Goal: Transaction & Acquisition: Purchase product/service

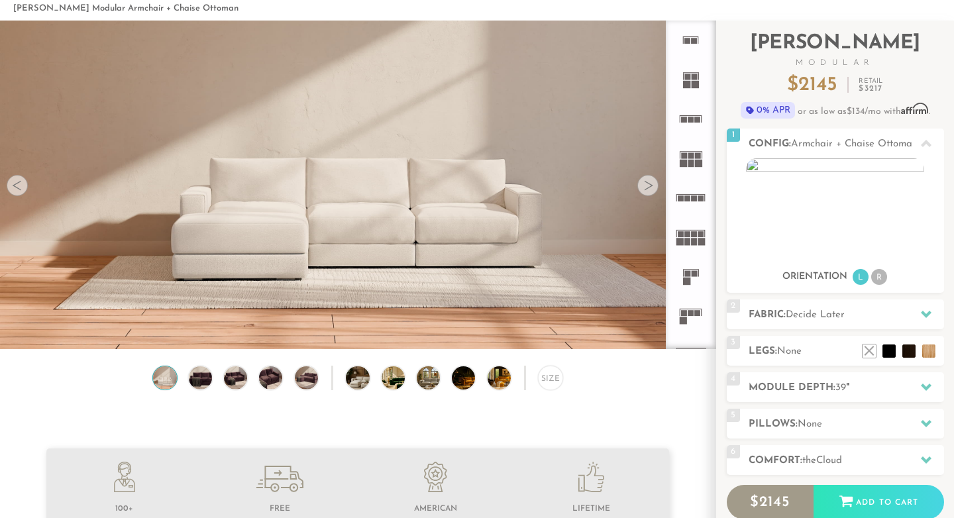
click at [649, 182] on div at bounding box center [647, 185] width 21 height 21
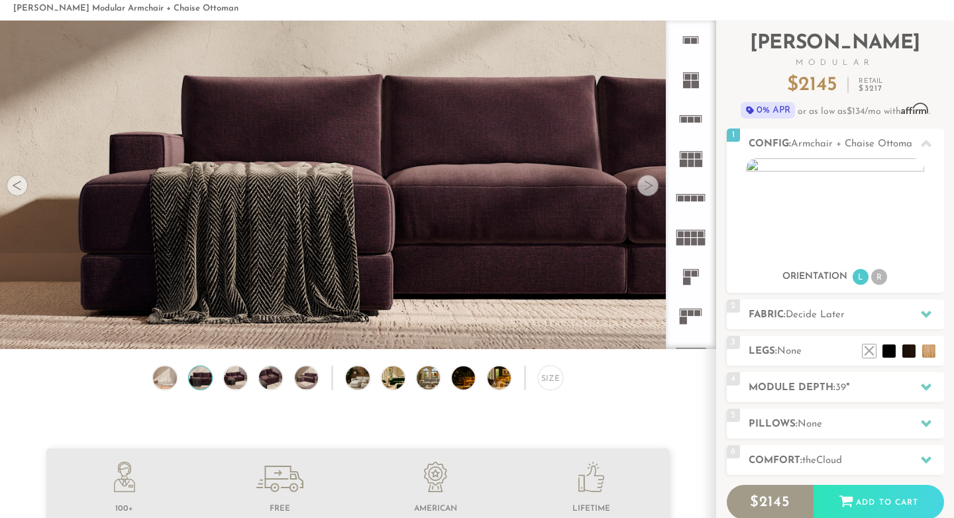
click at [649, 182] on div at bounding box center [647, 185] width 21 height 21
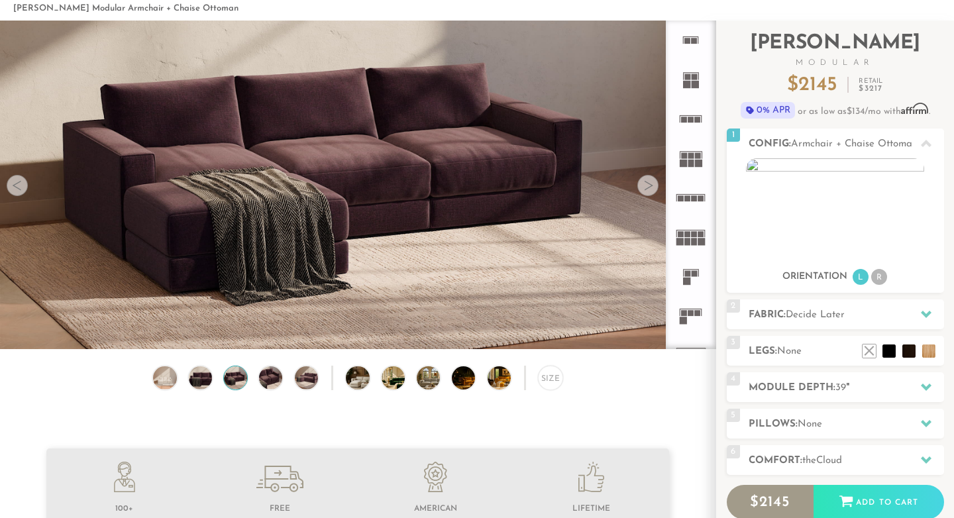
click at [649, 182] on div at bounding box center [647, 185] width 21 height 21
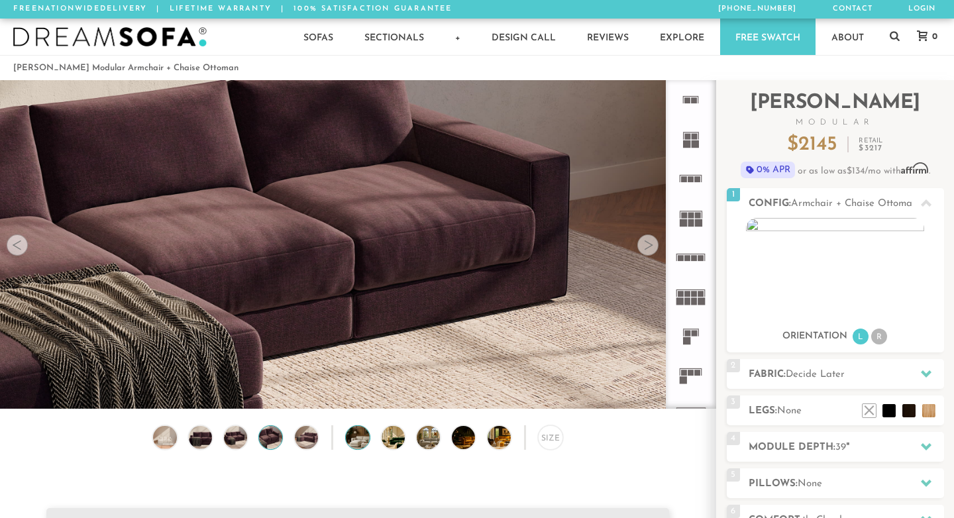
click at [356, 443] on img at bounding box center [366, 437] width 41 height 23
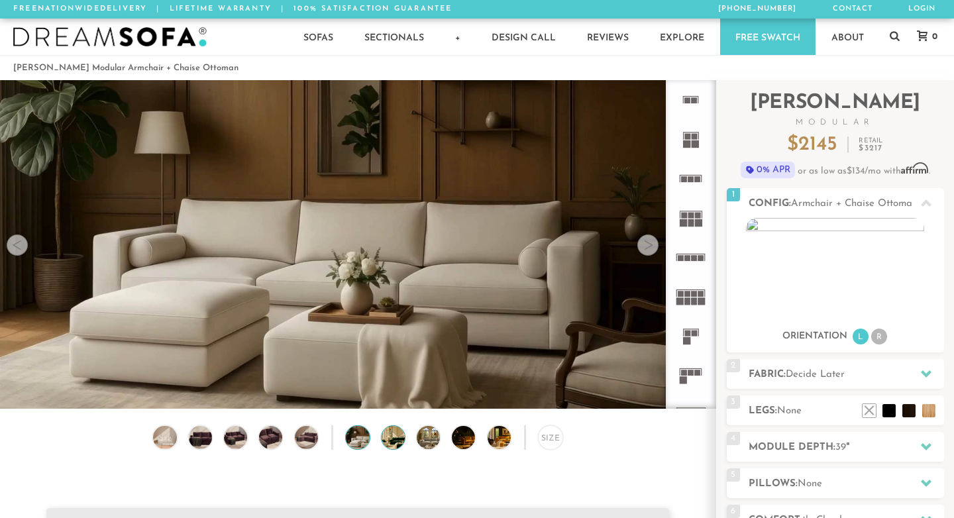
click at [401, 445] on div at bounding box center [393, 437] width 25 height 25
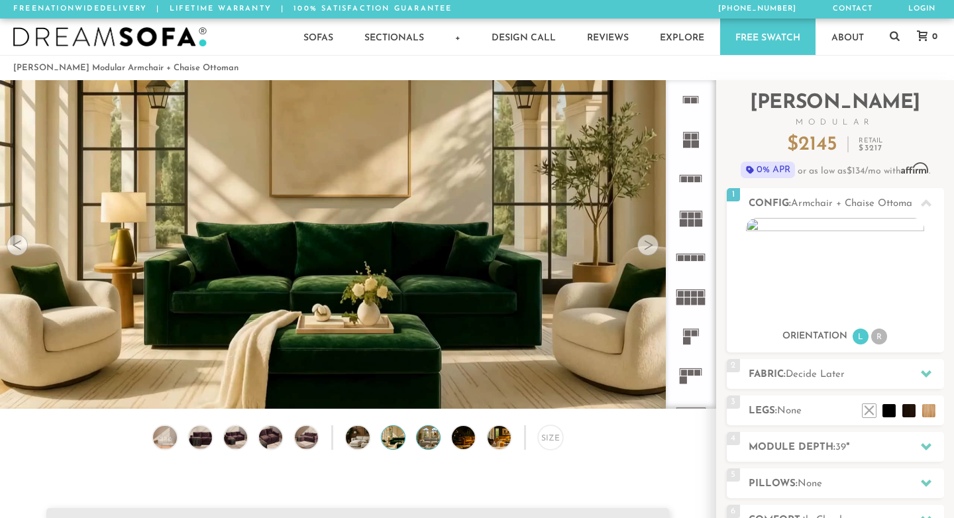
click at [428, 441] on img at bounding box center [437, 437] width 41 height 23
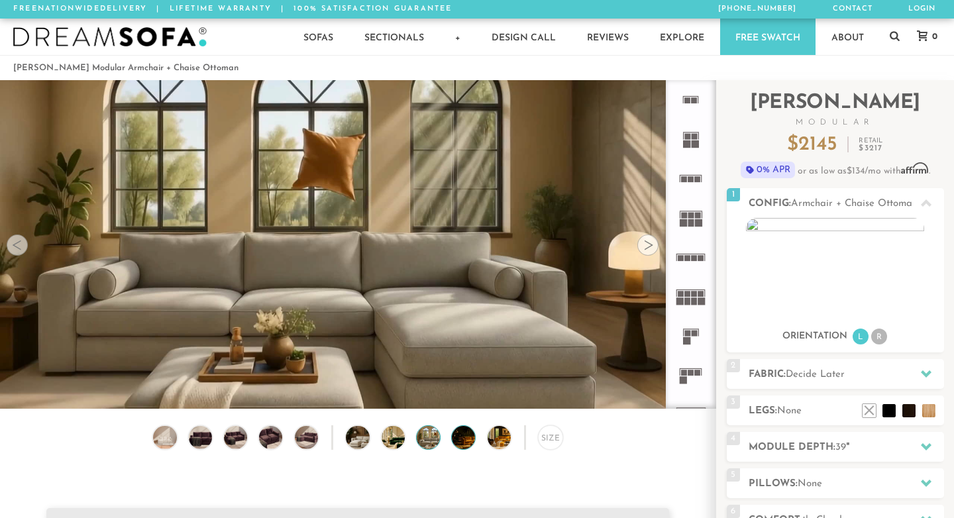
click at [464, 438] on img at bounding box center [472, 437] width 41 height 23
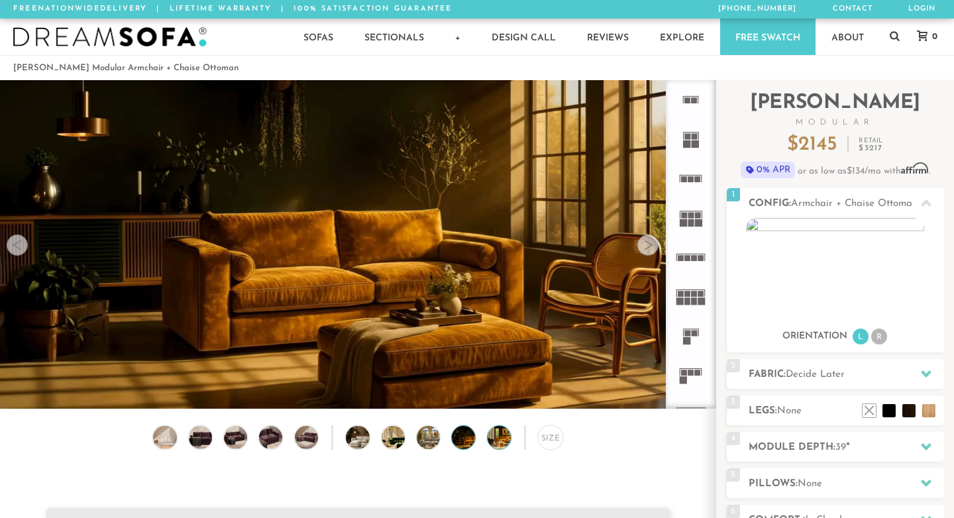
click at [500, 441] on img at bounding box center [507, 437] width 41 height 23
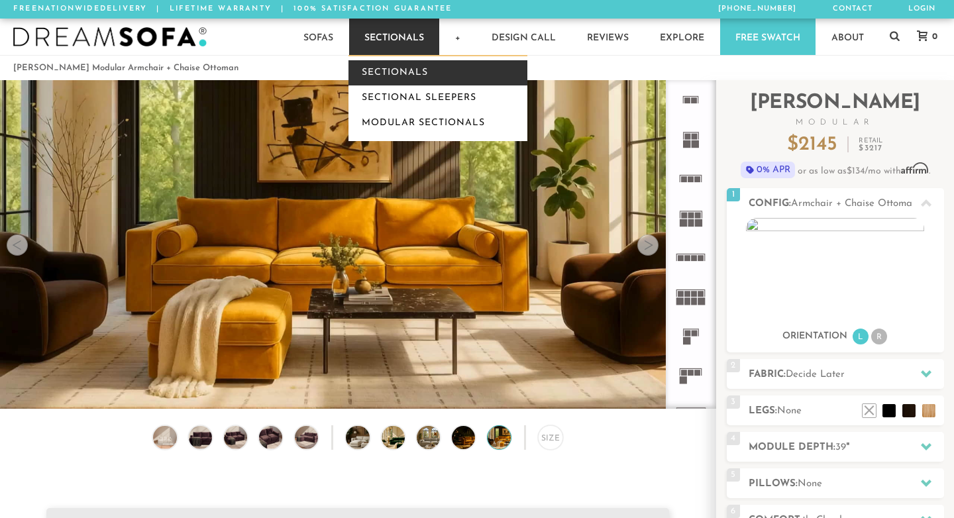
click at [387, 80] on link "Sectionals" at bounding box center [437, 72] width 179 height 25
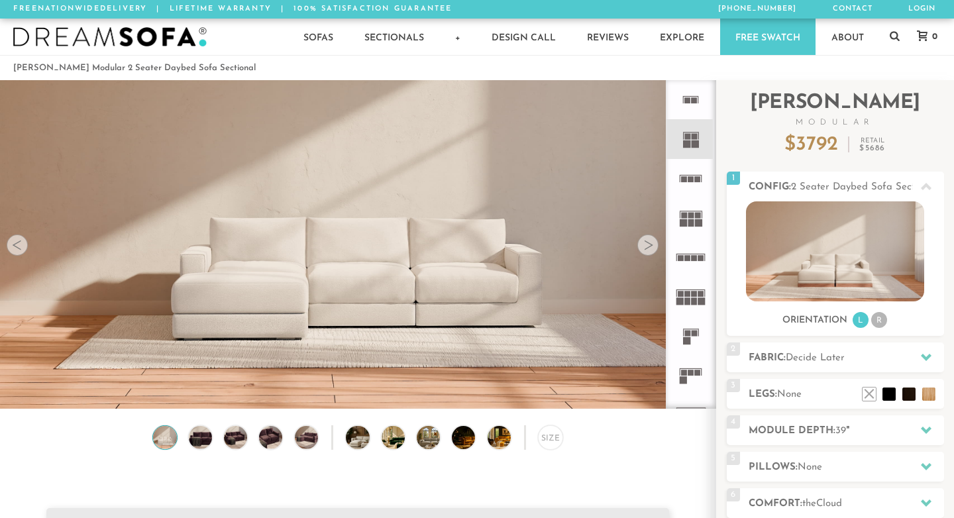
click at [691, 365] on icon at bounding box center [690, 375] width 39 height 39
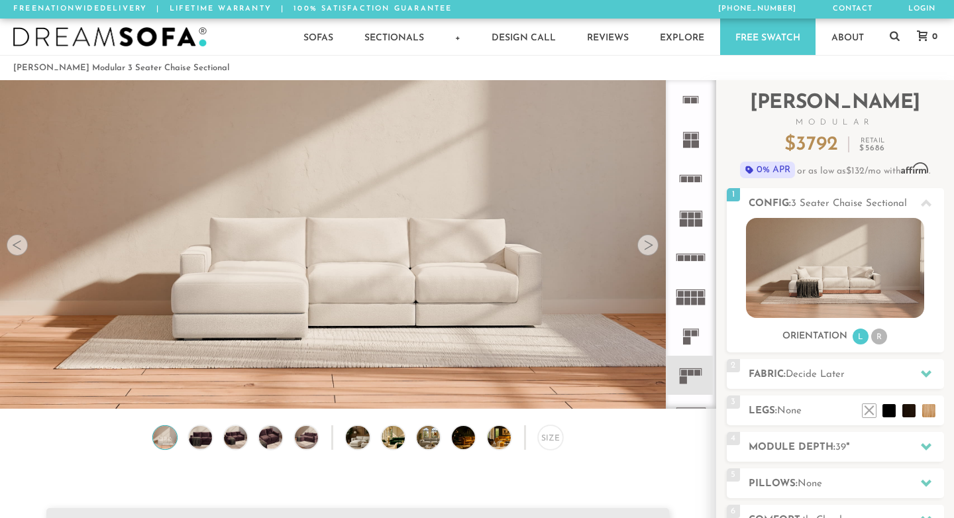
click at [691, 375] on rect at bounding box center [691, 373] width 6 height 6
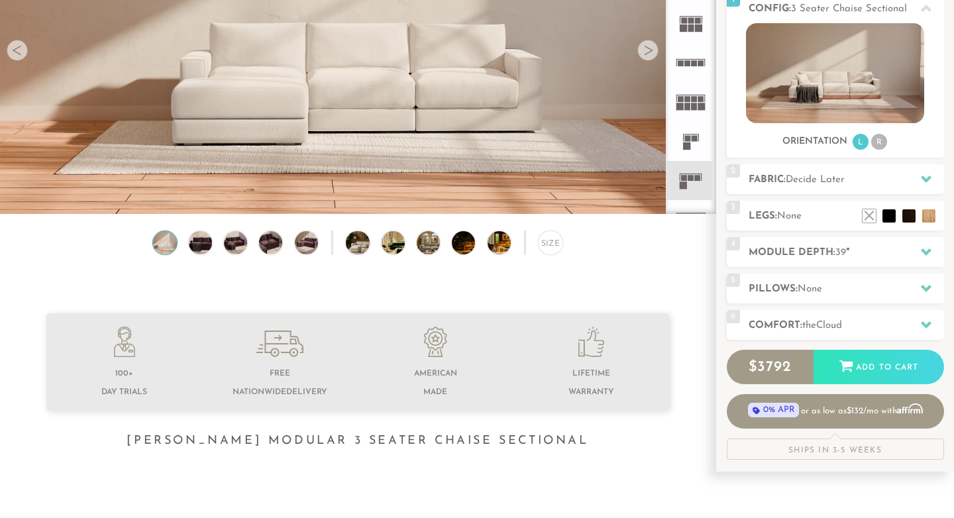
scroll to position [199, 0]
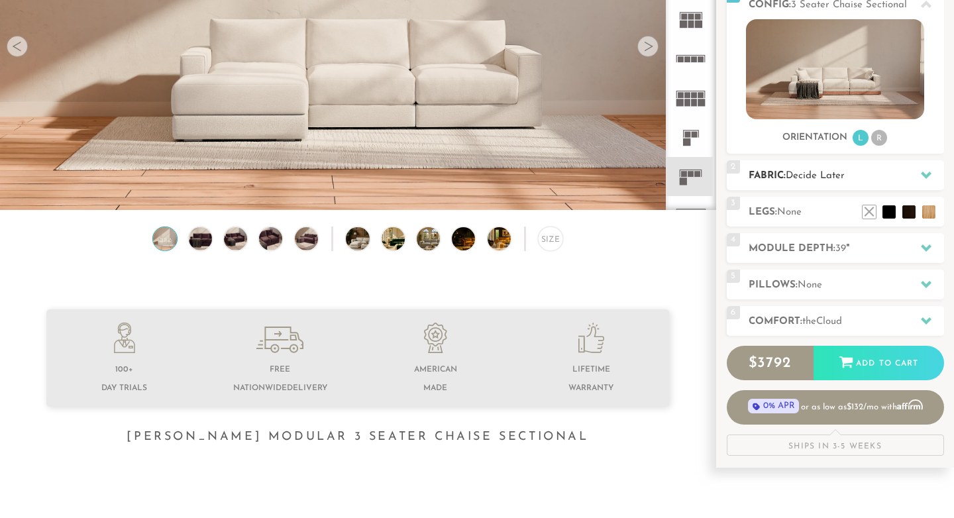
click at [923, 170] on icon at bounding box center [926, 175] width 11 height 11
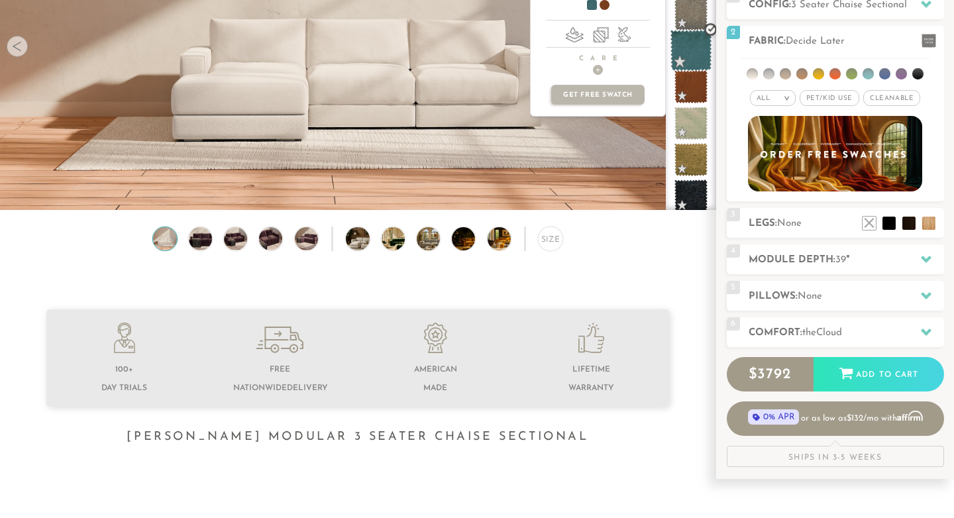
click at [691, 48] on span at bounding box center [691, 51] width 42 height 42
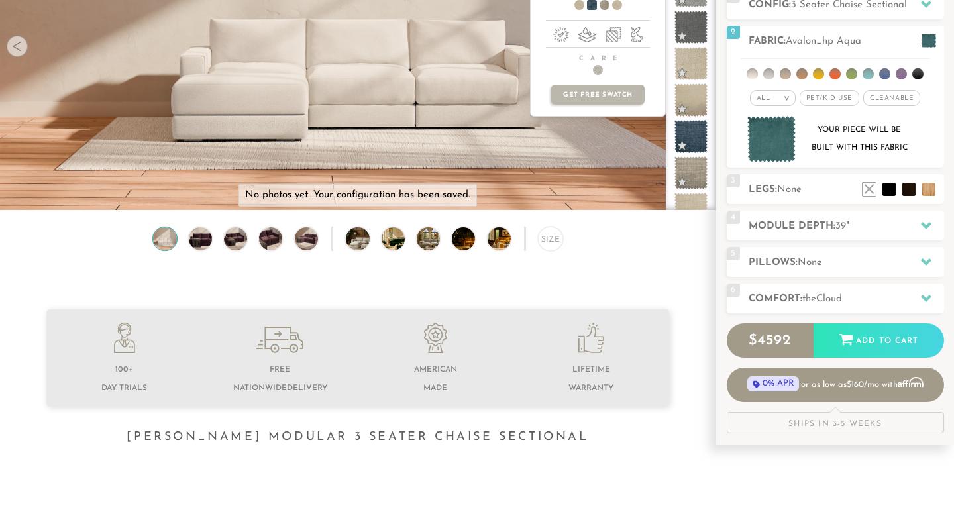
scroll to position [861, 0]
click at [689, 151] on span at bounding box center [690, 136] width 33 height 33
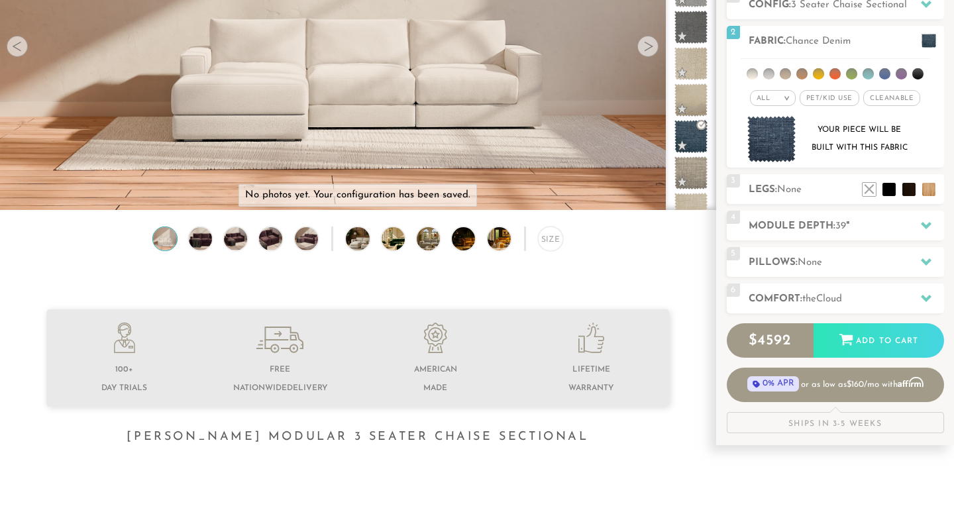
click at [689, 240] on div "Size" at bounding box center [357, 242] width 715 height 31
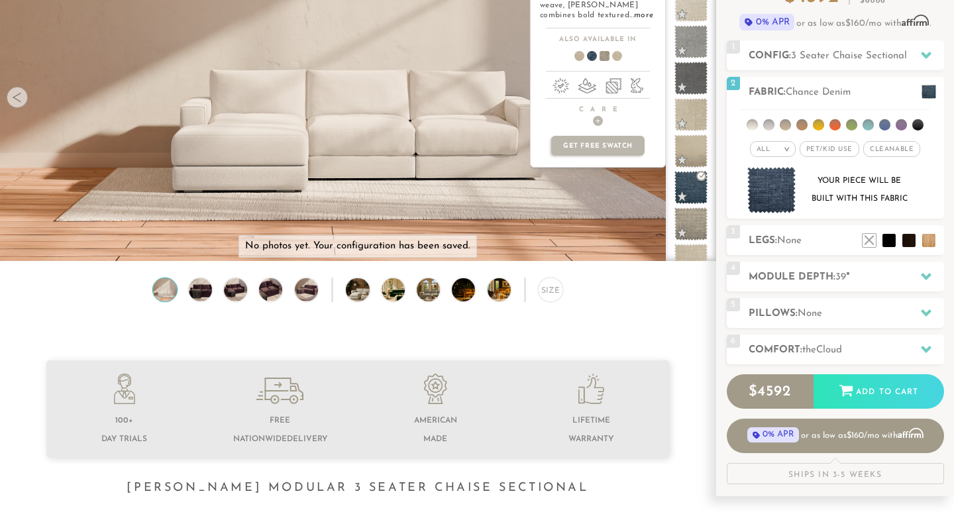
scroll to position [132, 0]
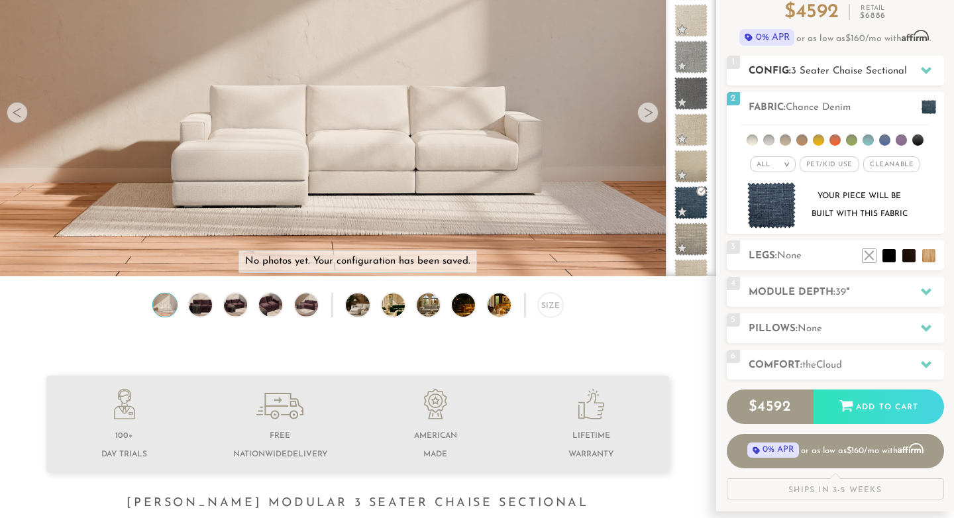
click at [888, 73] on span "3 Seater Chaise Sectional" at bounding box center [849, 71] width 116 height 10
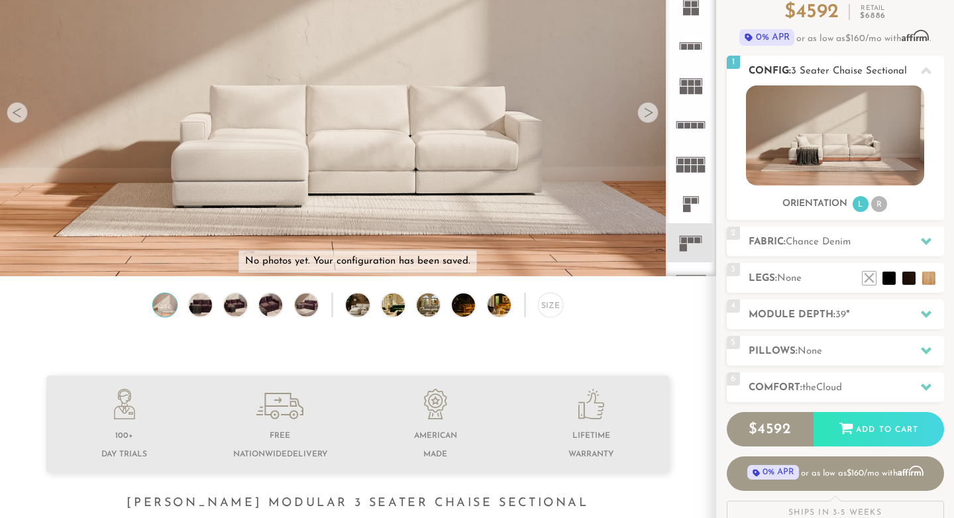
click at [880, 207] on li "R" at bounding box center [879, 204] width 16 height 16
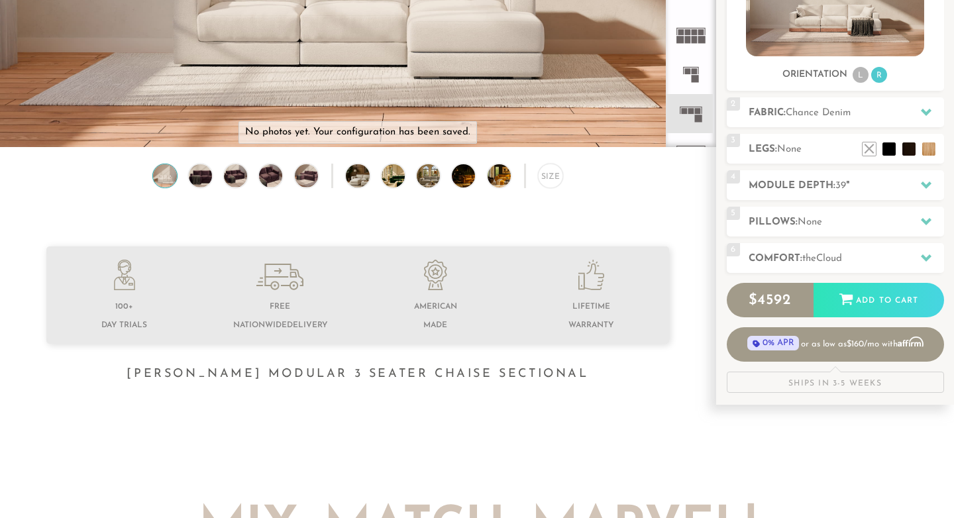
scroll to position [265, 0]
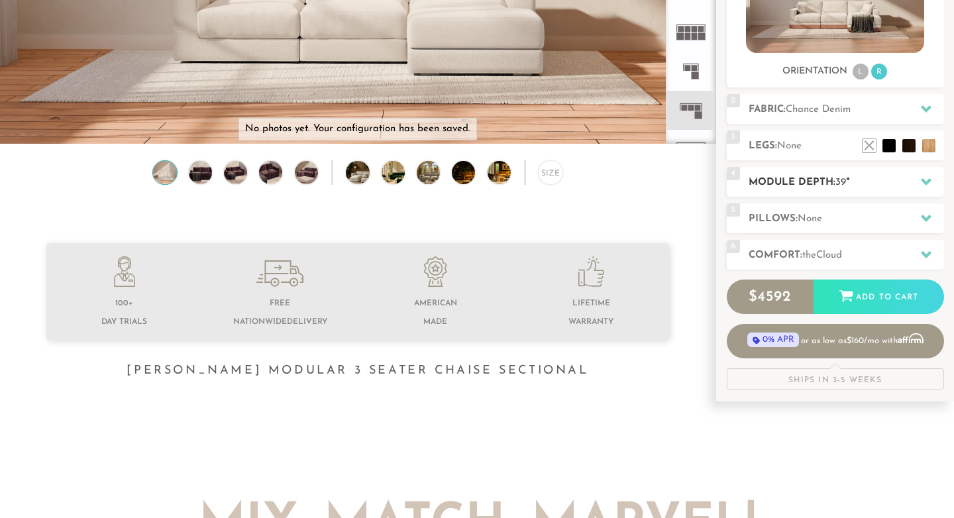
click at [923, 182] on icon at bounding box center [926, 181] width 11 height 7
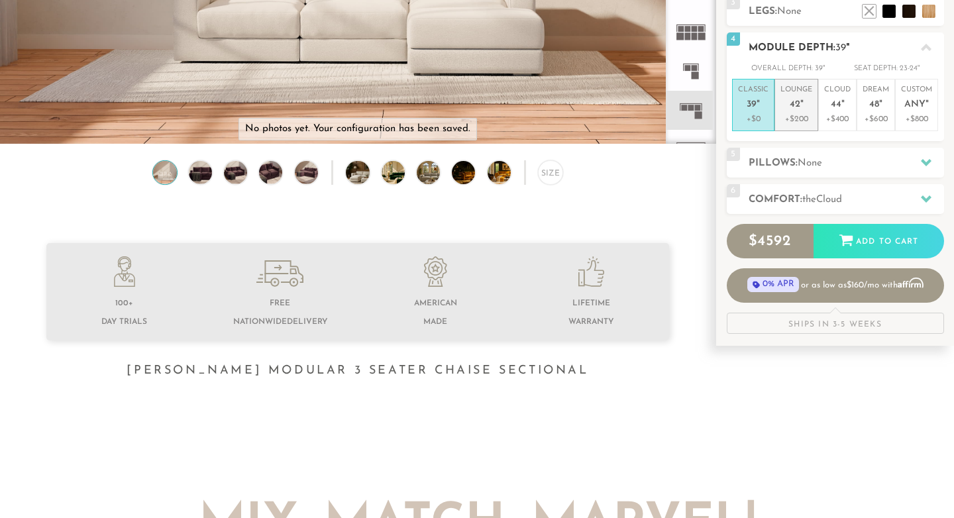
click at [797, 103] on span "42" at bounding box center [794, 104] width 11 height 11
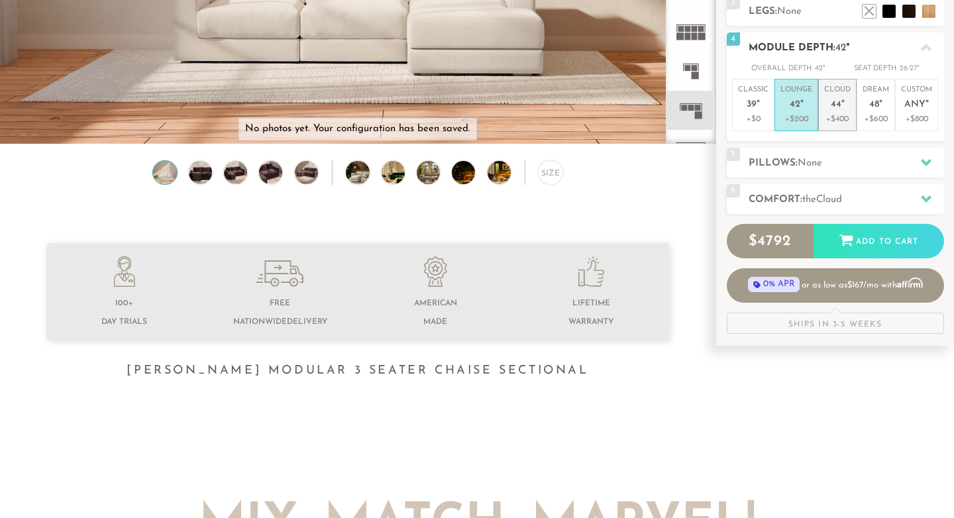
click at [852, 108] on li "Cloud 44 " +$400" at bounding box center [837, 105] width 38 height 52
click at [927, 50] on icon at bounding box center [926, 47] width 11 height 11
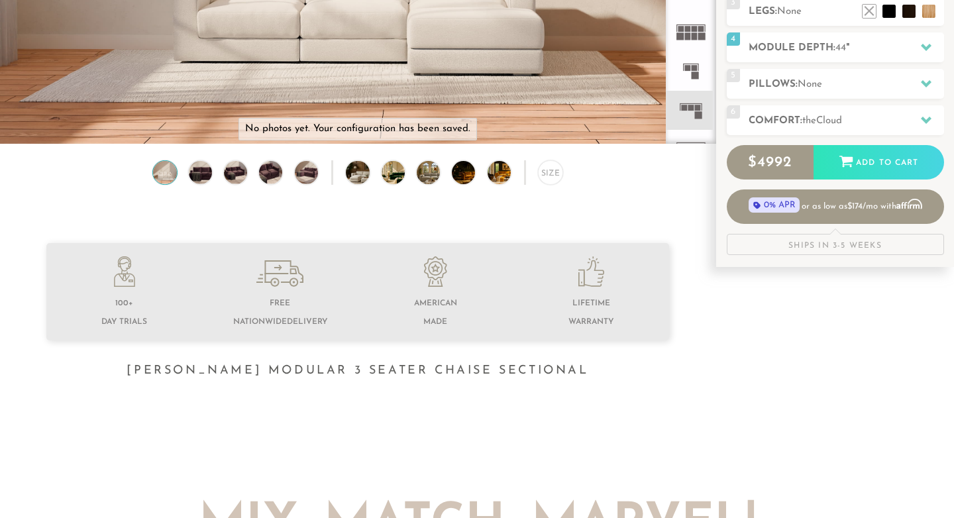
click at [863, 126] on h2 "Comfort: the Cloud" at bounding box center [845, 120] width 195 height 15
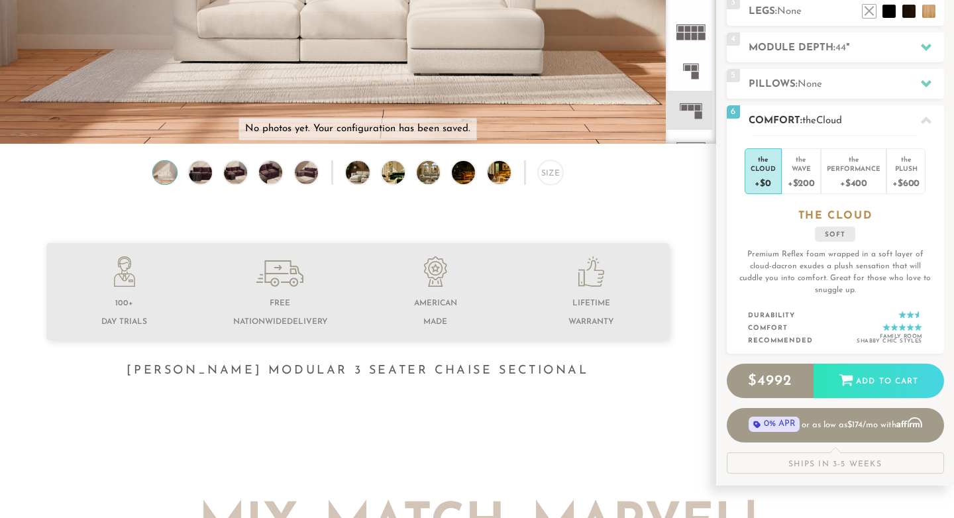
click at [923, 122] on icon at bounding box center [926, 120] width 11 height 7
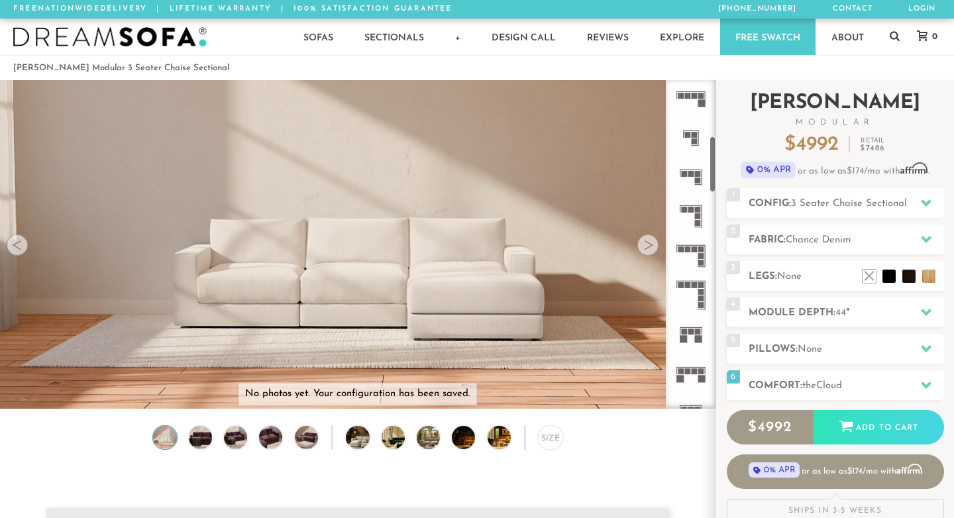
scroll to position [320, 0]
drag, startPoint x: 710, startPoint y: 119, endPoint x: 715, endPoint y: 174, distance: 55.9
click at [716, 174] on div "Introducing Landon Modular $ 4992 Retail $ 7486 $ 4992 Retail $ 7486 0% APR or …" at bounding box center [835, 306] width 238 height 452
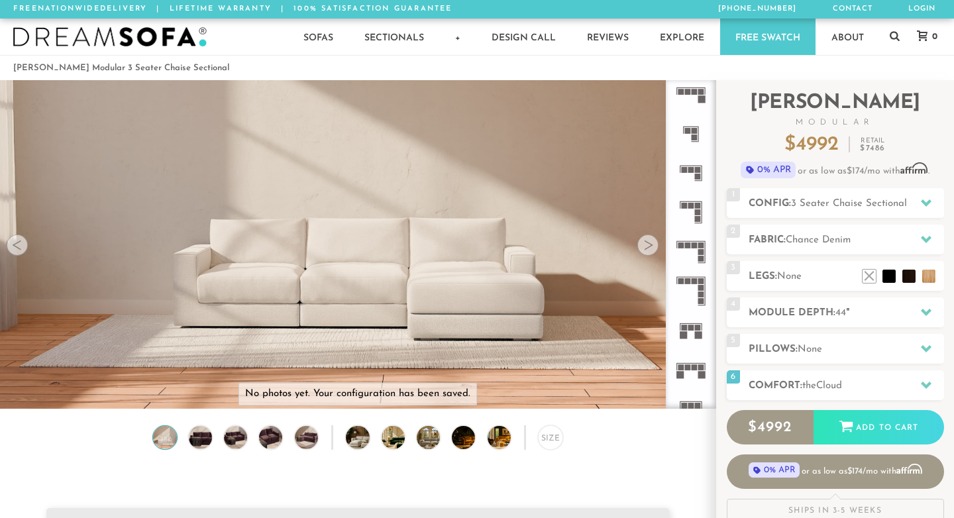
click at [697, 205] on rect at bounding box center [698, 206] width 6 height 6
click at [643, 242] on div at bounding box center [647, 244] width 21 height 21
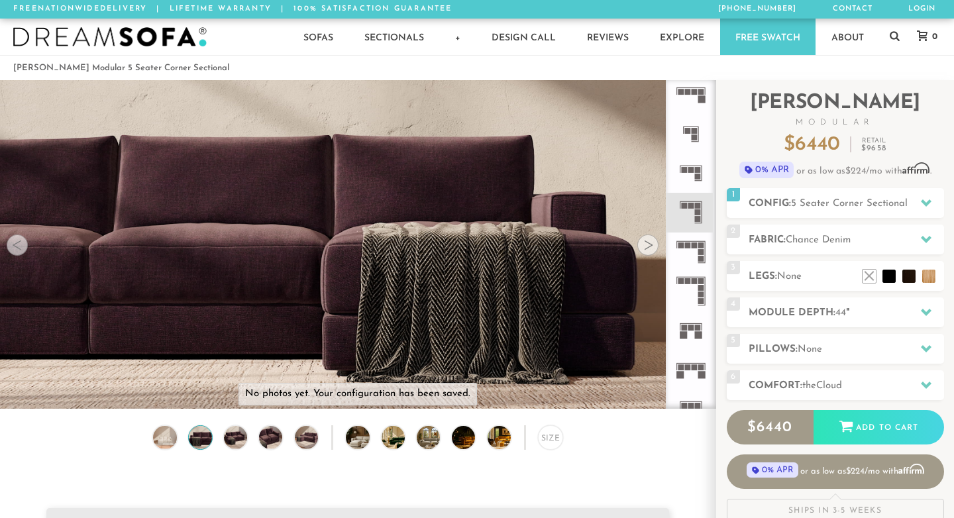
click at [643, 242] on div at bounding box center [647, 244] width 21 height 21
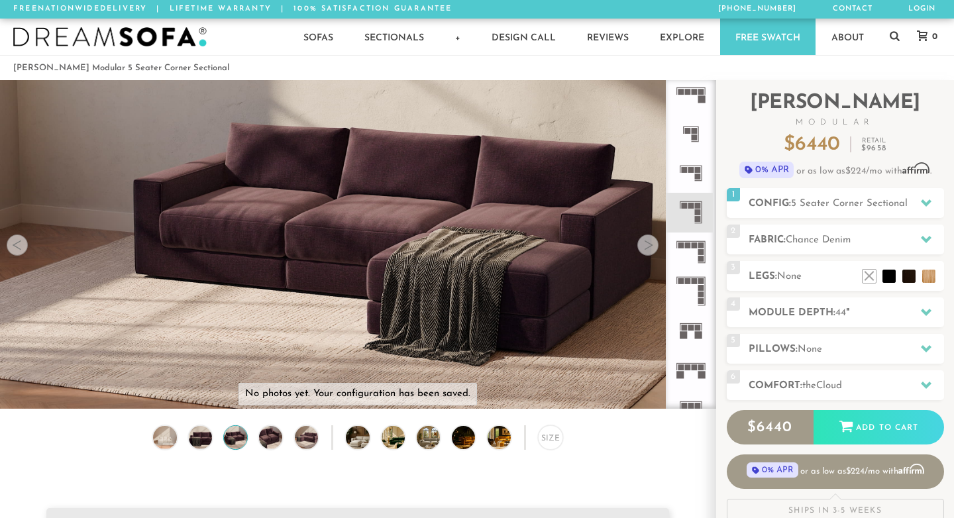
click at [643, 242] on div at bounding box center [647, 244] width 21 height 21
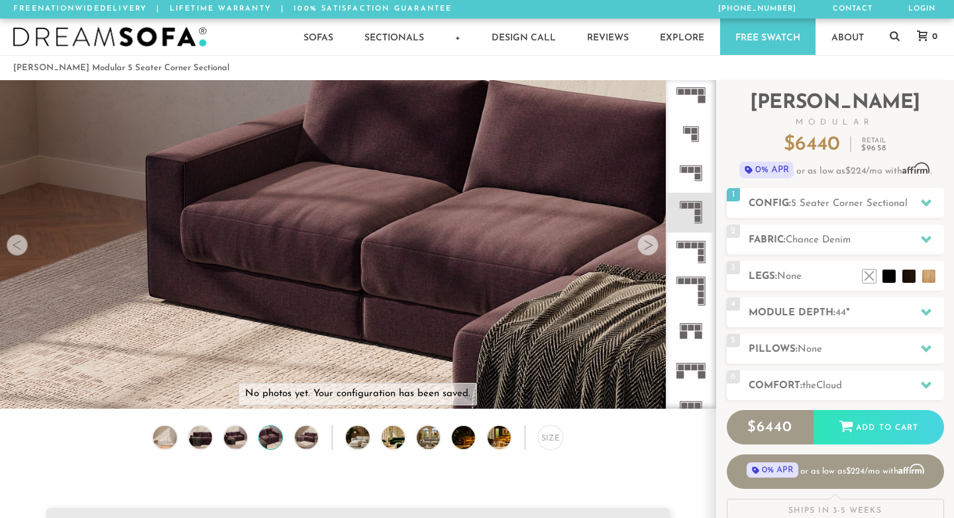
click at [643, 242] on div at bounding box center [647, 244] width 21 height 21
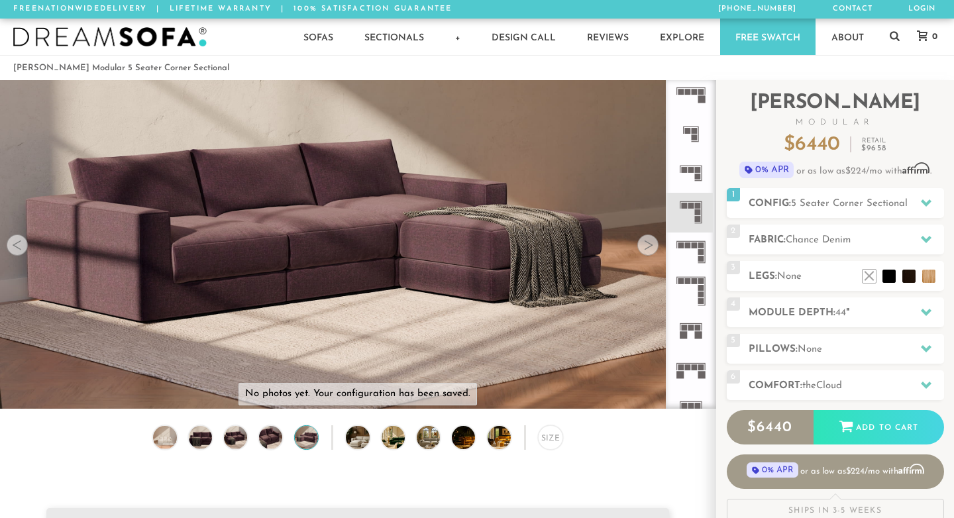
click at [643, 242] on div at bounding box center [647, 244] width 21 height 21
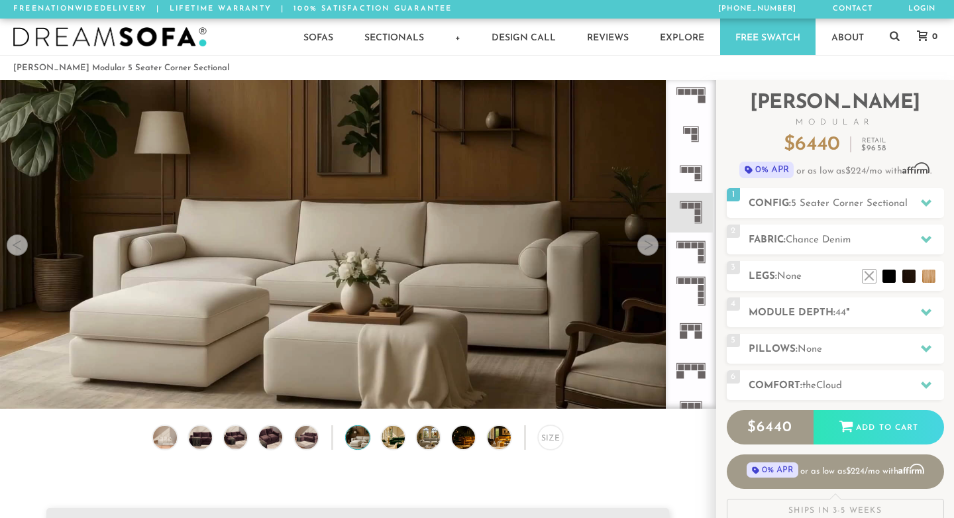
click at [688, 440] on div "Size" at bounding box center [357, 440] width 715 height 31
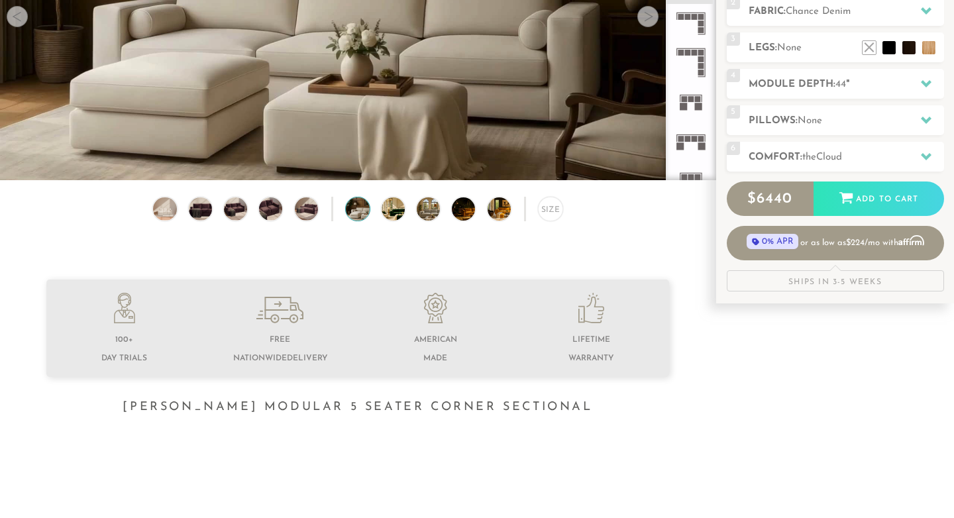
scroll to position [232, 0]
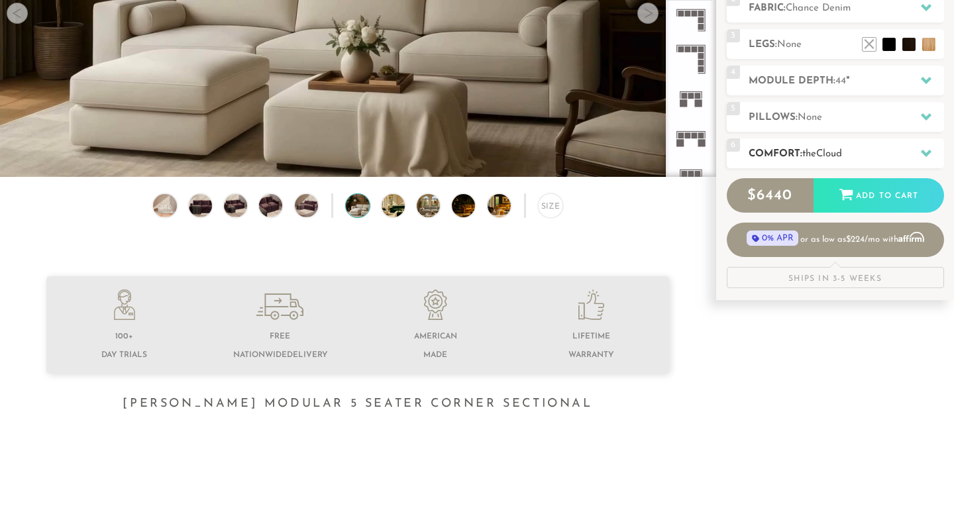
click at [891, 149] on h2 "Comfort: the Cloud" at bounding box center [845, 153] width 195 height 15
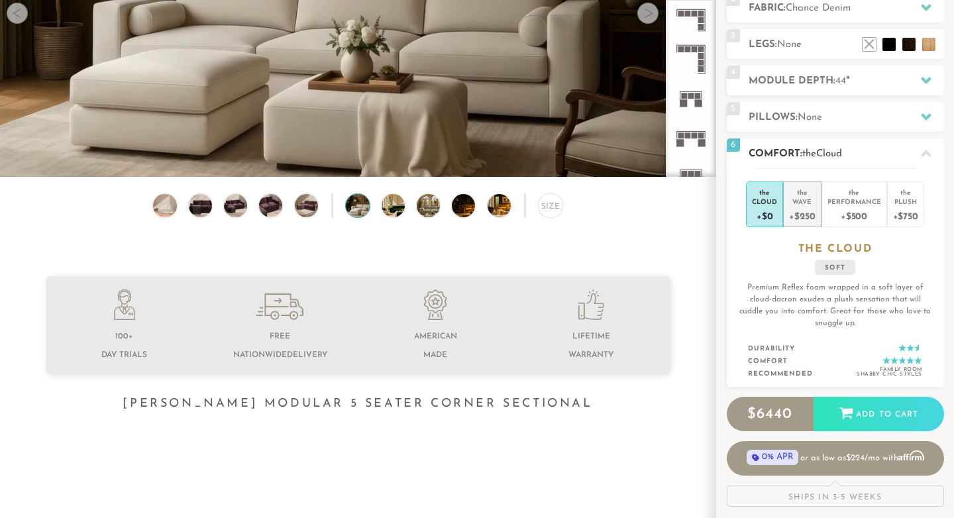
click at [795, 223] on div "+$250" at bounding box center [802, 215] width 26 height 19
click at [931, 250] on h3 "the WAVE" at bounding box center [835, 249] width 217 height 14
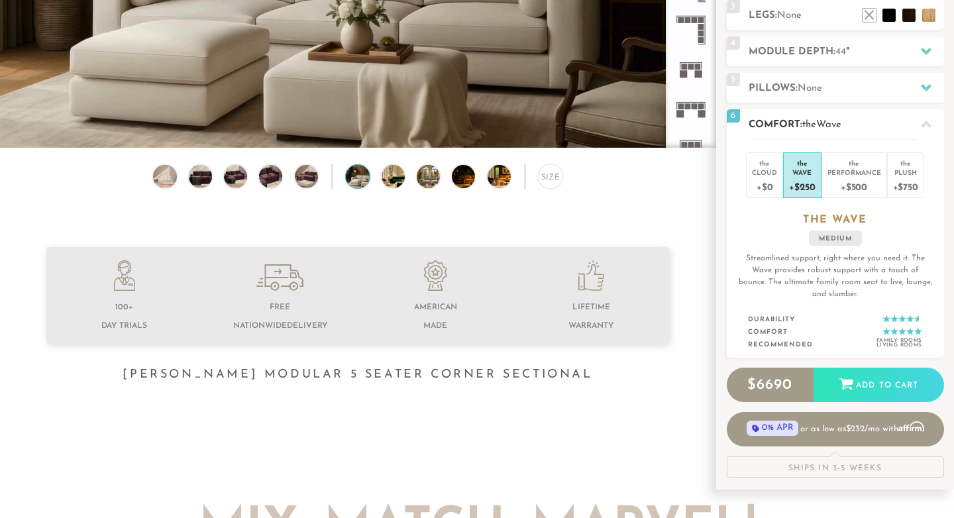
scroll to position [265, 0]
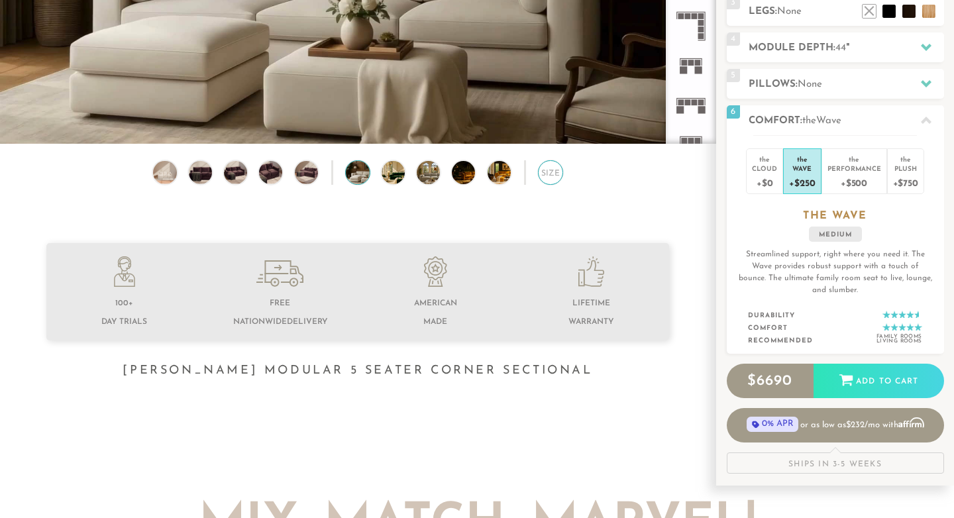
click at [550, 174] on div "Size" at bounding box center [550, 172] width 25 height 25
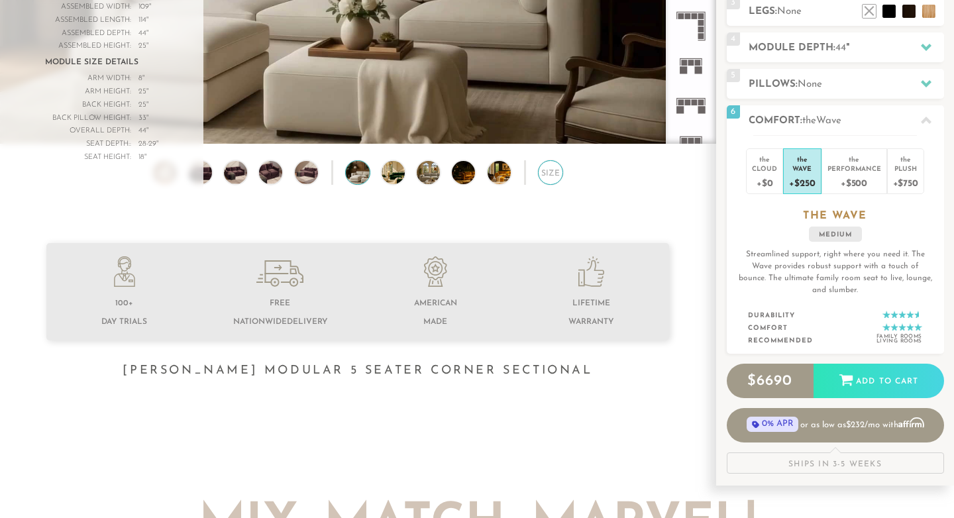
click at [550, 174] on div "Size" at bounding box center [550, 172] width 25 height 25
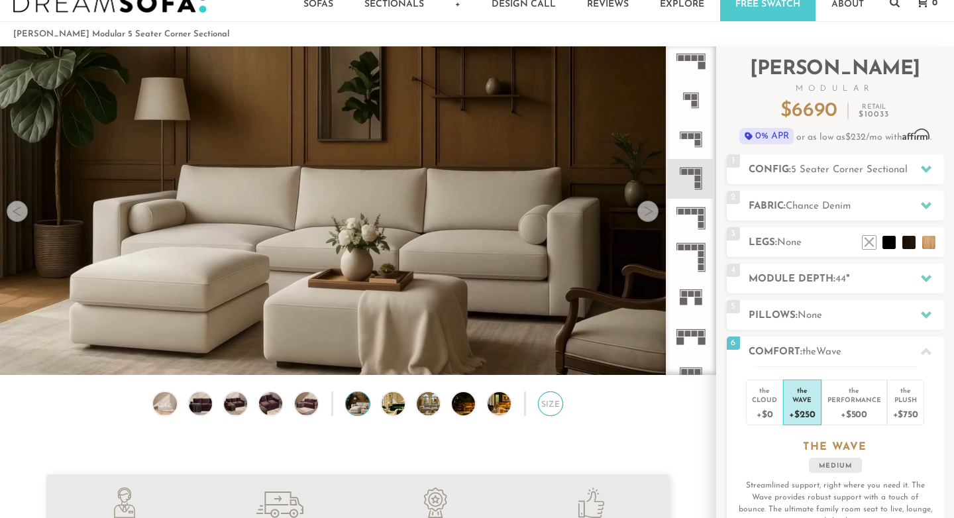
scroll to position [33, 0]
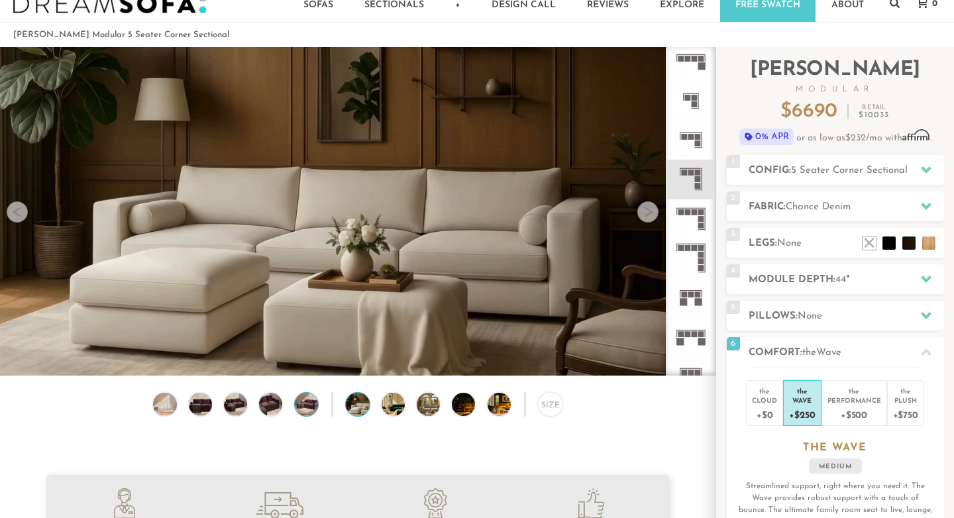
click at [305, 408] on img at bounding box center [306, 404] width 28 height 23
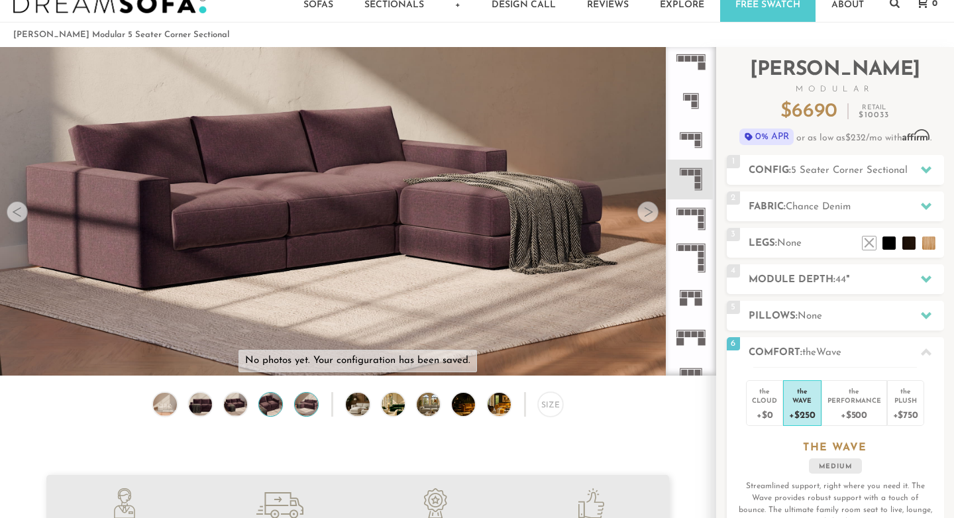
click at [269, 410] on img at bounding box center [271, 404] width 28 height 23
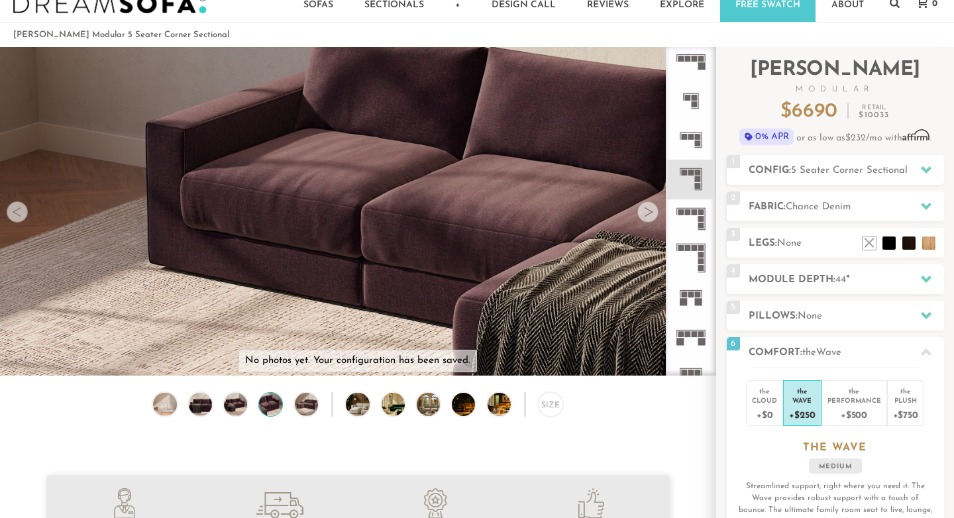
click at [219, 405] on div "Size" at bounding box center [357, 407] width 715 height 31
click at [240, 401] on img at bounding box center [236, 404] width 28 height 23
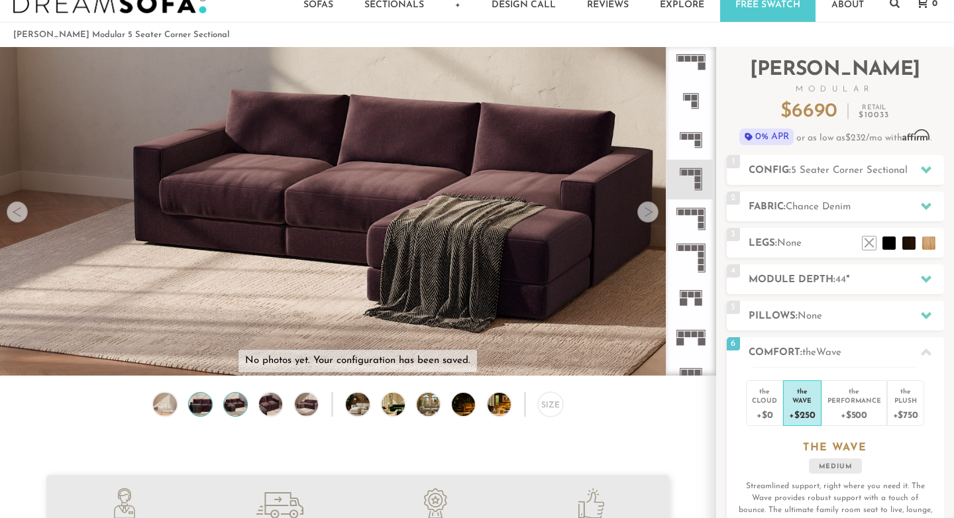
click at [208, 406] on img at bounding box center [200, 404] width 28 height 23
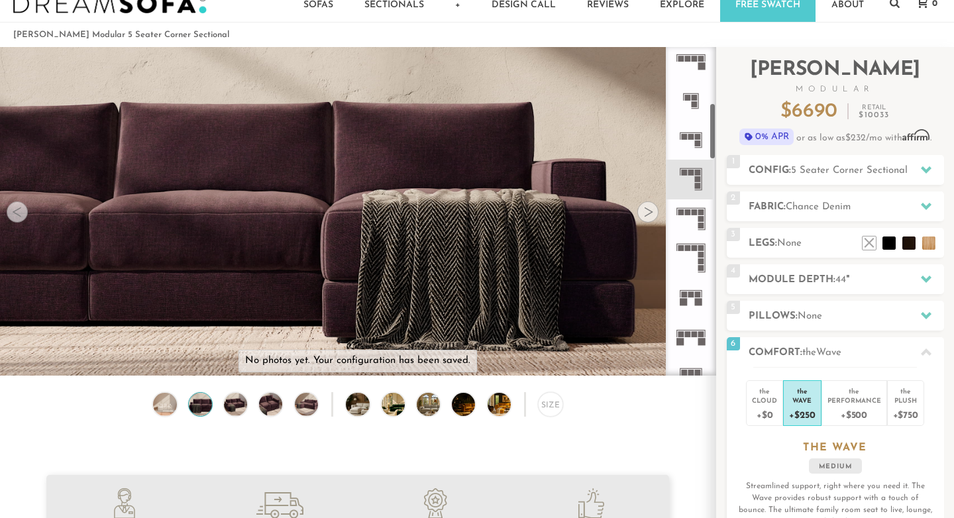
click at [687, 189] on icon at bounding box center [690, 179] width 39 height 39
click at [693, 138] on rect at bounding box center [691, 137] width 6 height 6
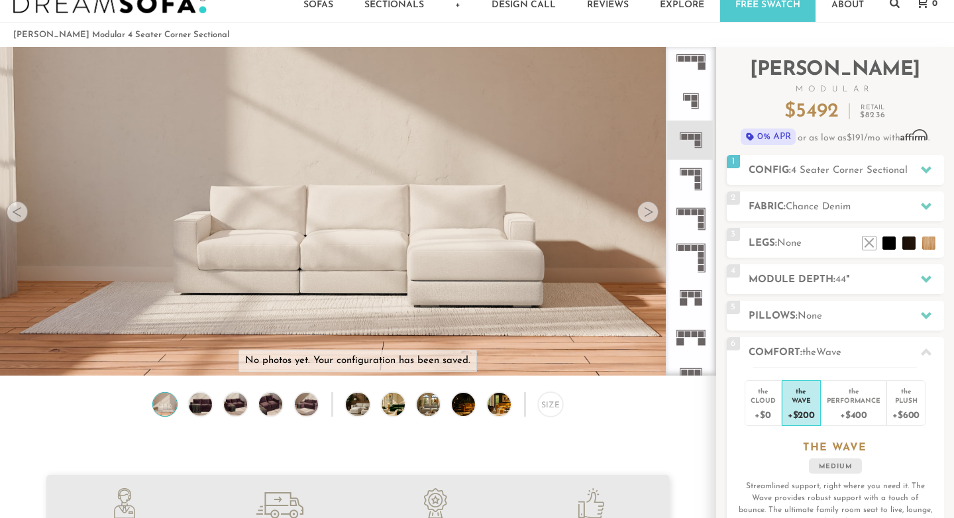
click at [690, 176] on icon at bounding box center [690, 179] width 39 height 39
click at [692, 217] on icon at bounding box center [690, 218] width 39 height 39
click at [689, 250] on rect at bounding box center [687, 248] width 6 height 6
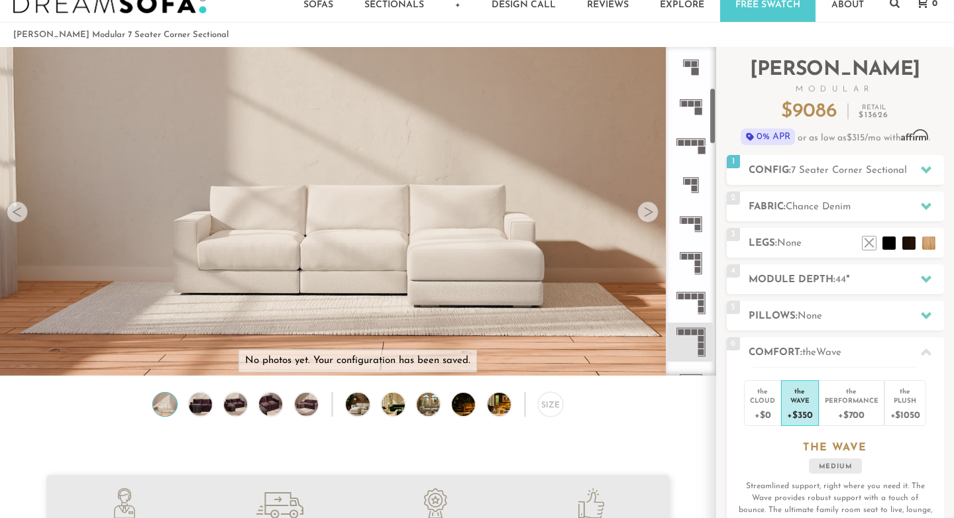
scroll to position [235, 0]
click at [695, 264] on rect at bounding box center [698, 265] width 6 height 6
click at [695, 228] on rect at bounding box center [698, 228] width 6 height 6
click at [699, 268] on rect at bounding box center [698, 271] width 6 height 6
click at [692, 230] on icon at bounding box center [690, 224] width 39 height 39
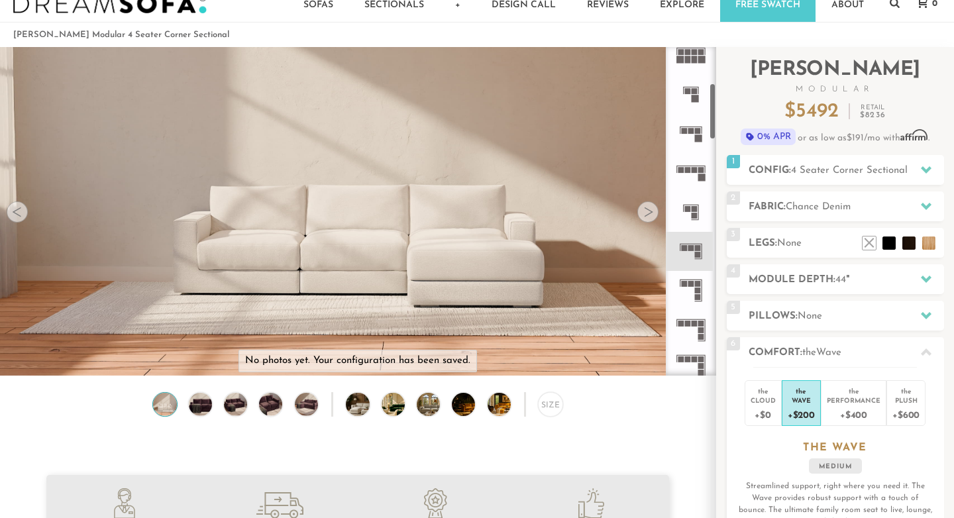
scroll to position [202, 0]
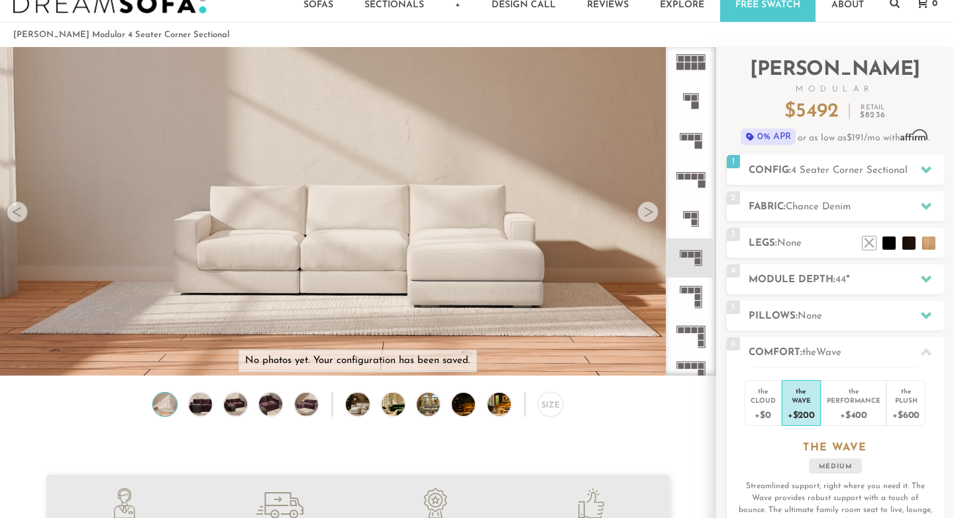
click at [94, 417] on div "Size" at bounding box center [357, 407] width 715 height 31
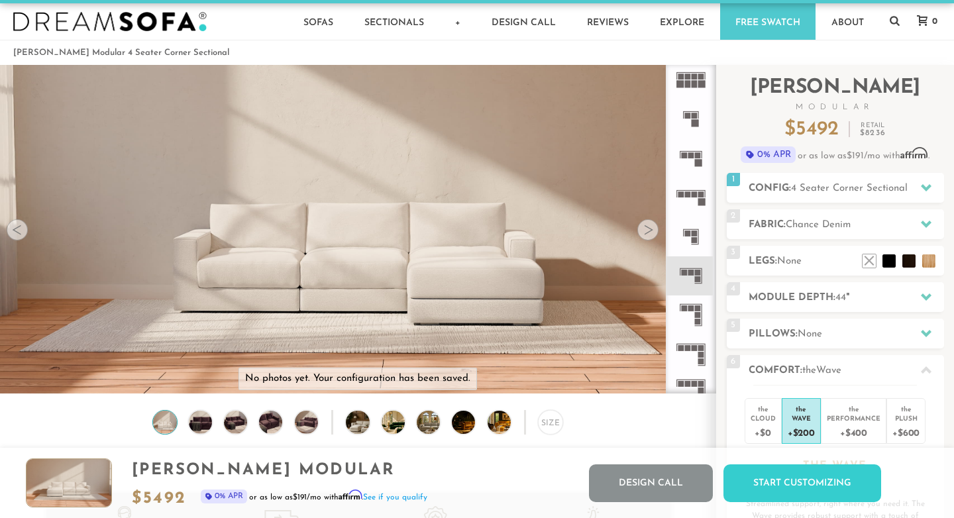
scroll to position [0, 0]
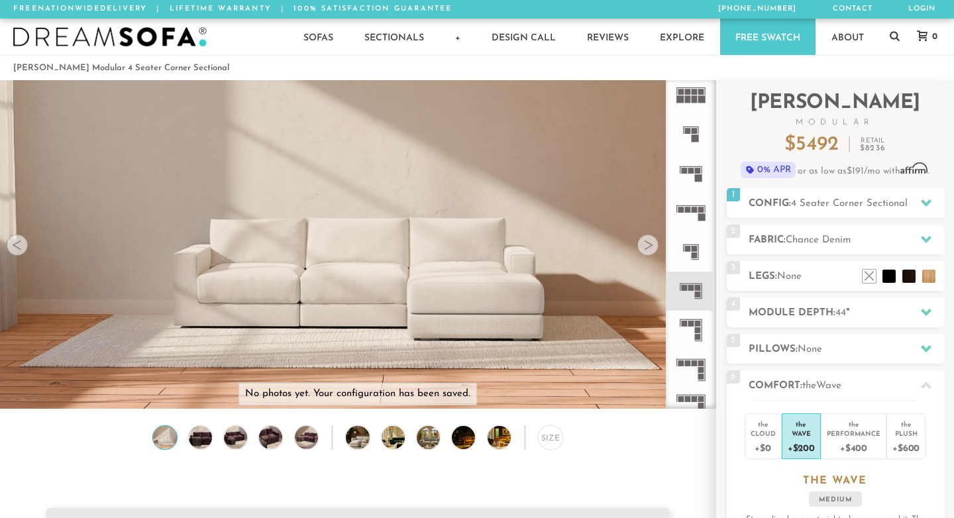
click at [690, 324] on rect at bounding box center [691, 324] width 6 height 6
click at [648, 243] on div at bounding box center [647, 244] width 21 height 21
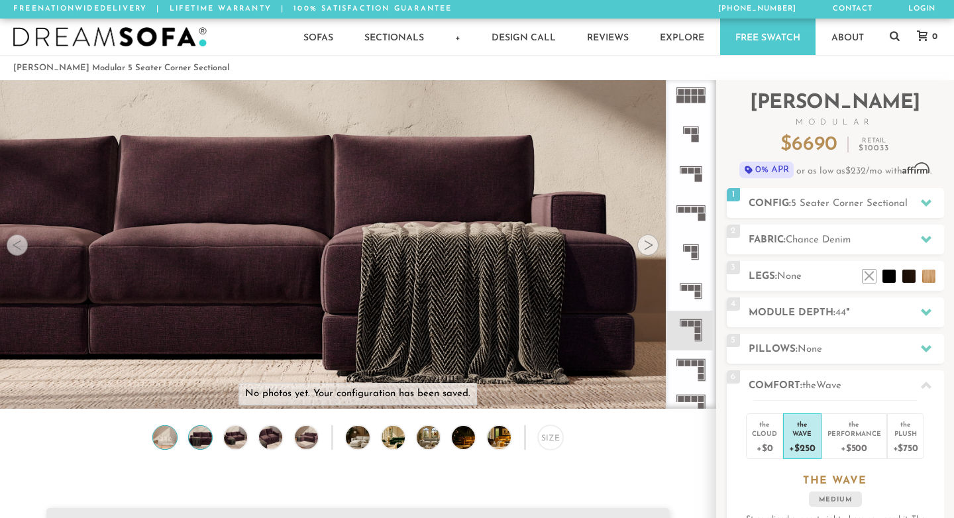
click at [166, 438] on img at bounding box center [165, 437] width 28 height 23
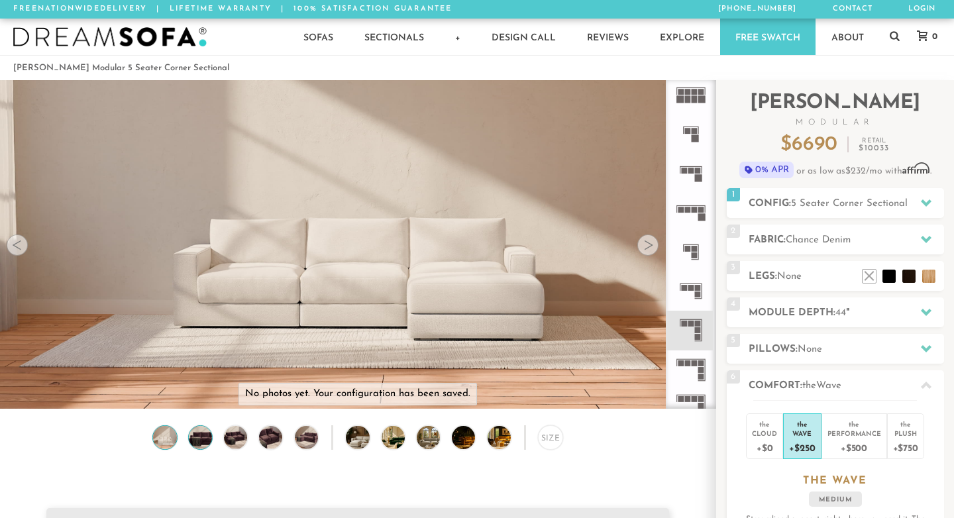
click at [197, 441] on img at bounding box center [200, 437] width 28 height 23
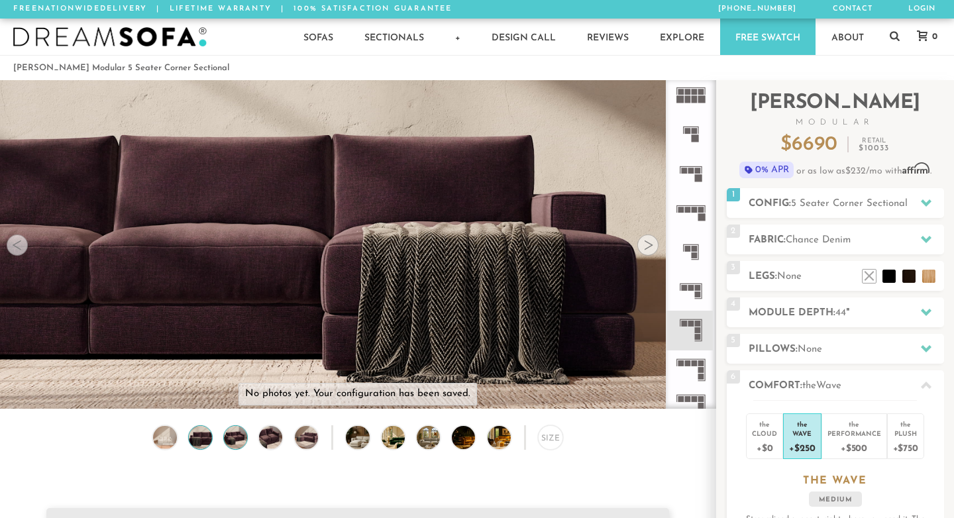
click at [237, 440] on img at bounding box center [236, 437] width 28 height 23
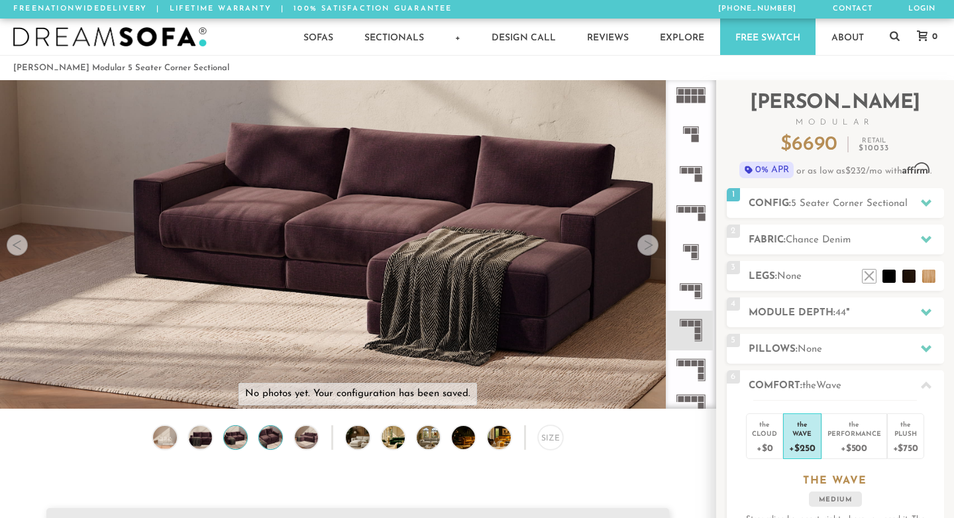
click at [281, 440] on img at bounding box center [271, 437] width 28 height 23
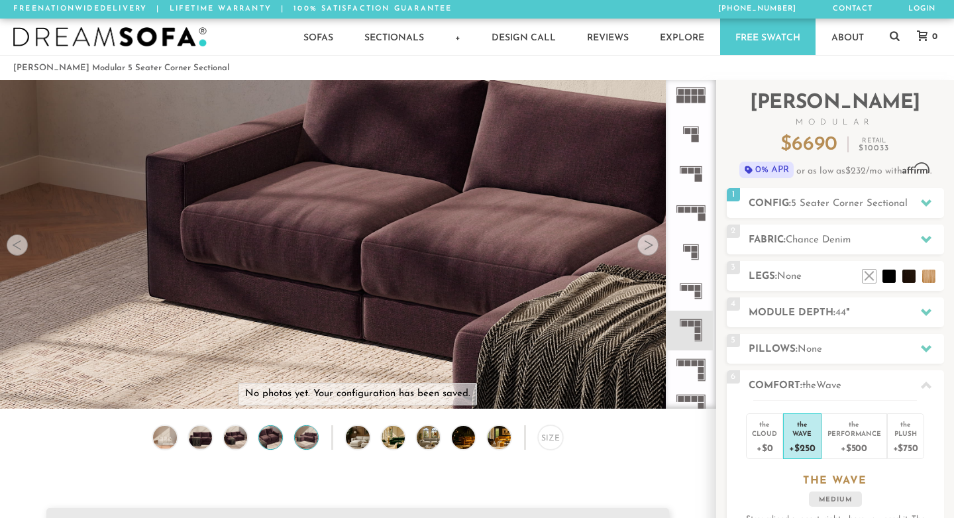
click at [308, 442] on img at bounding box center [306, 437] width 28 height 23
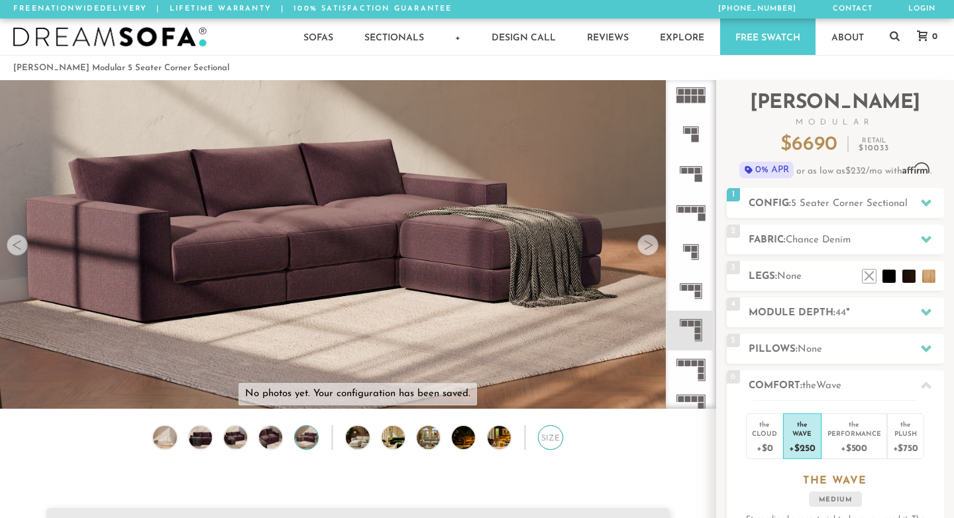
click at [549, 435] on div "Size" at bounding box center [550, 437] width 25 height 25
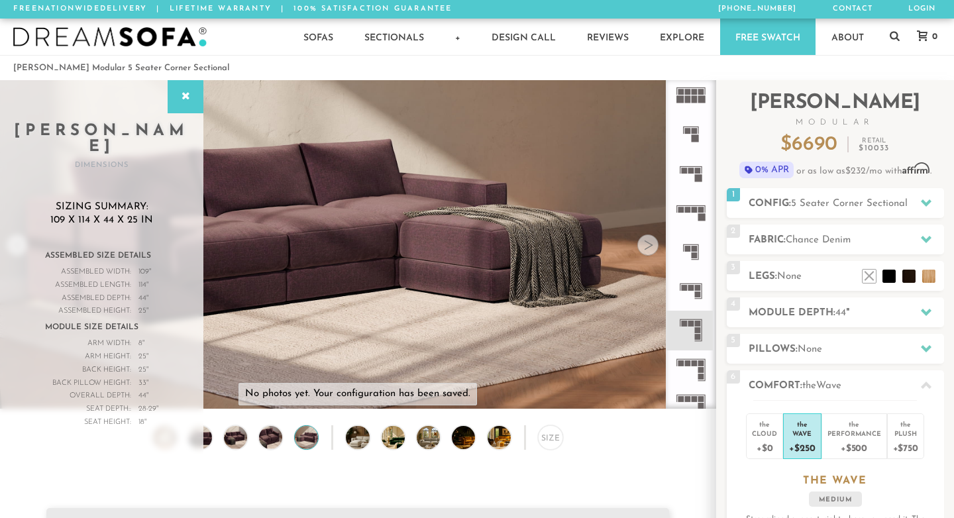
click at [169, 340] on div "Assembled Size Details Assembled Width: 109 " Assembled Length: 114 " Assembled…" at bounding box center [101, 344] width 150 height 196
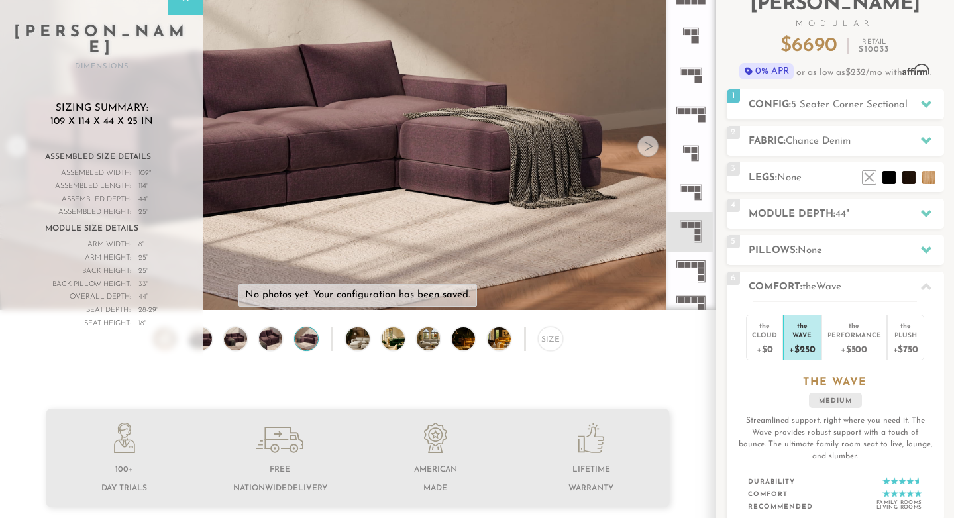
scroll to position [99, 0]
click at [830, 283] on span "Wave" at bounding box center [828, 286] width 25 height 10
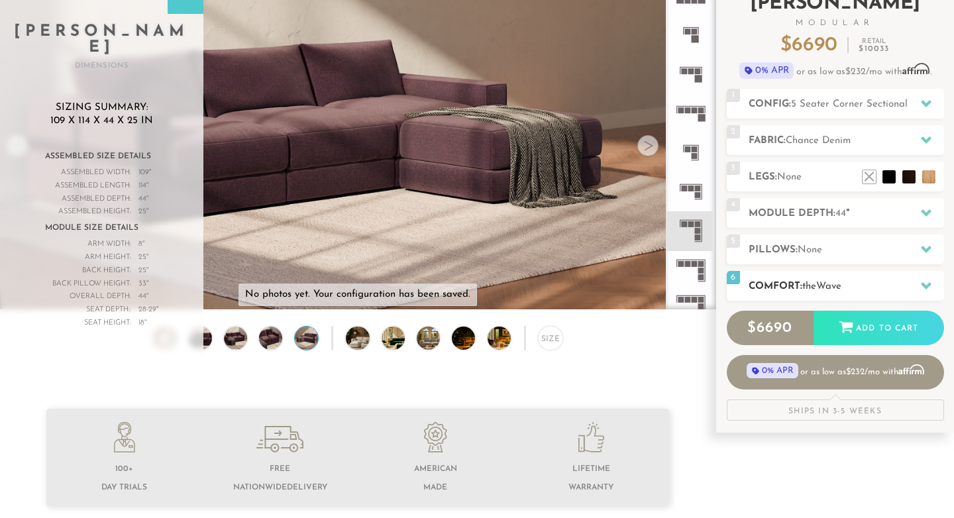
click at [830, 283] on span "Wave" at bounding box center [828, 286] width 25 height 10
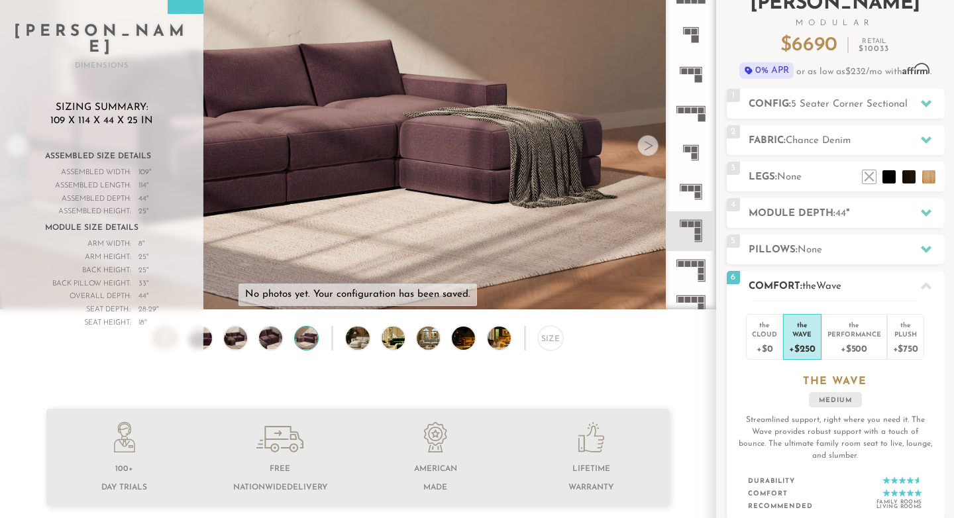
click at [830, 283] on span "Wave" at bounding box center [828, 286] width 25 height 10
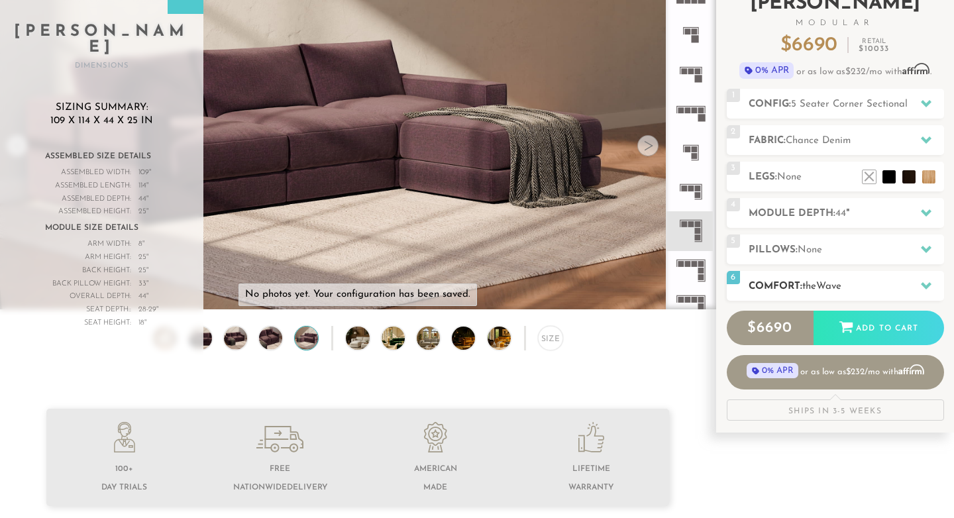
click at [826, 285] on span "Wave" at bounding box center [828, 286] width 25 height 10
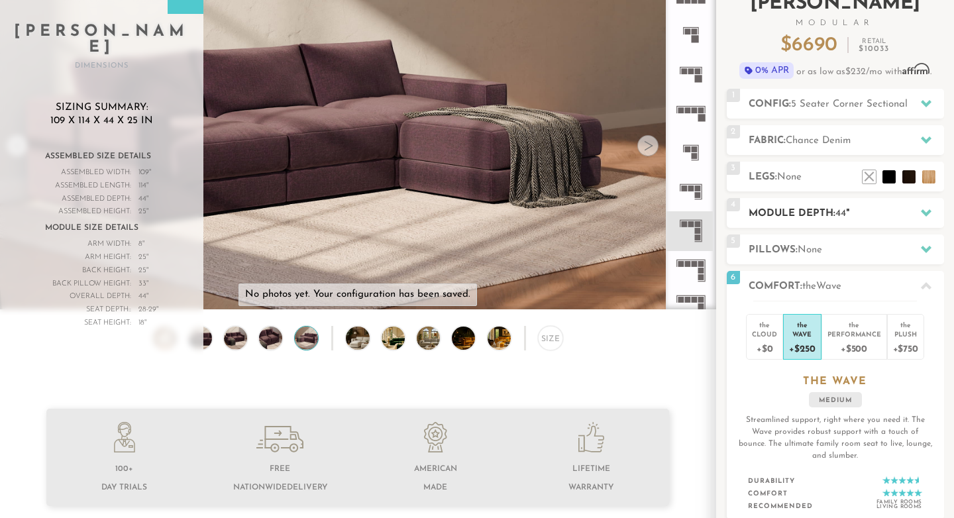
click at [774, 217] on h2 "Module Depth: 44 "" at bounding box center [845, 213] width 195 height 15
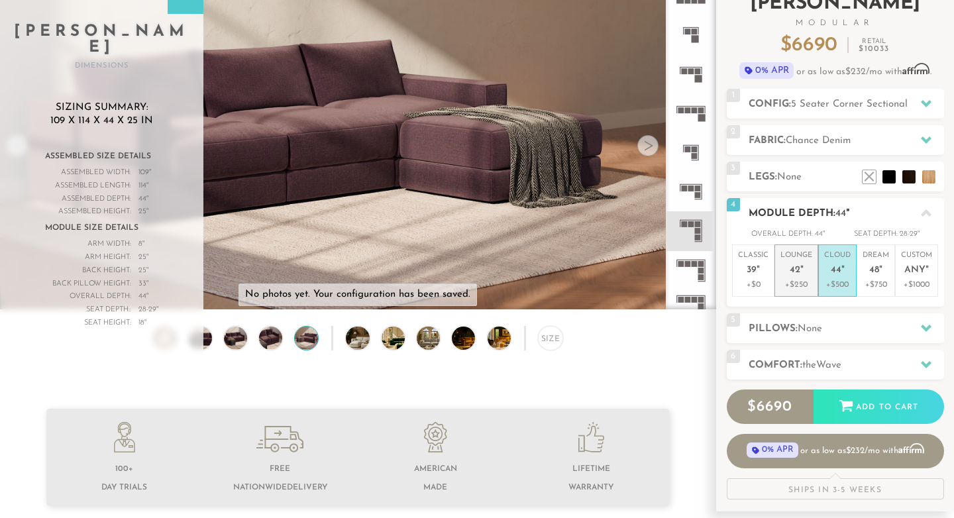
click at [797, 278] on p "Lounge 42 "" at bounding box center [796, 264] width 32 height 28
click at [834, 279] on p "+$500" at bounding box center [837, 285] width 26 height 12
click at [801, 274] on em """ at bounding box center [801, 270] width 3 height 11
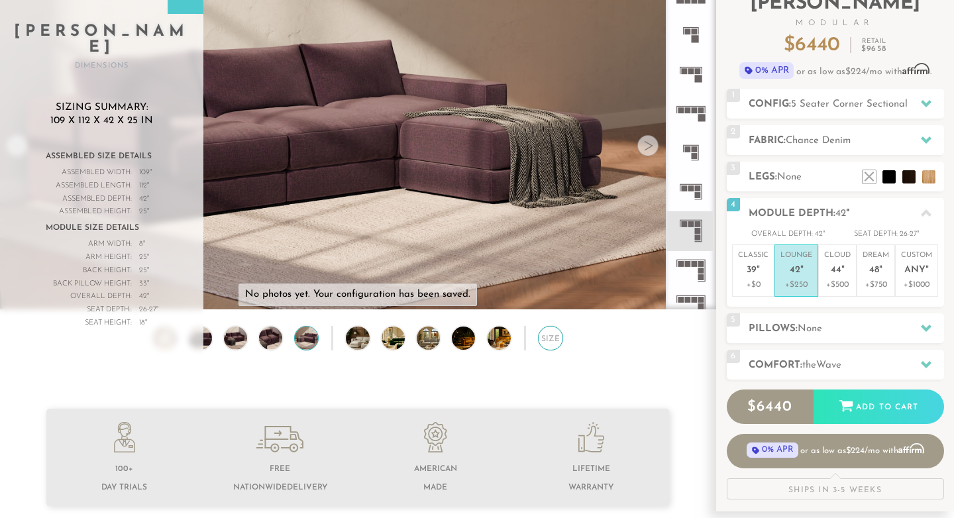
click at [549, 346] on div "Size" at bounding box center [550, 338] width 25 height 25
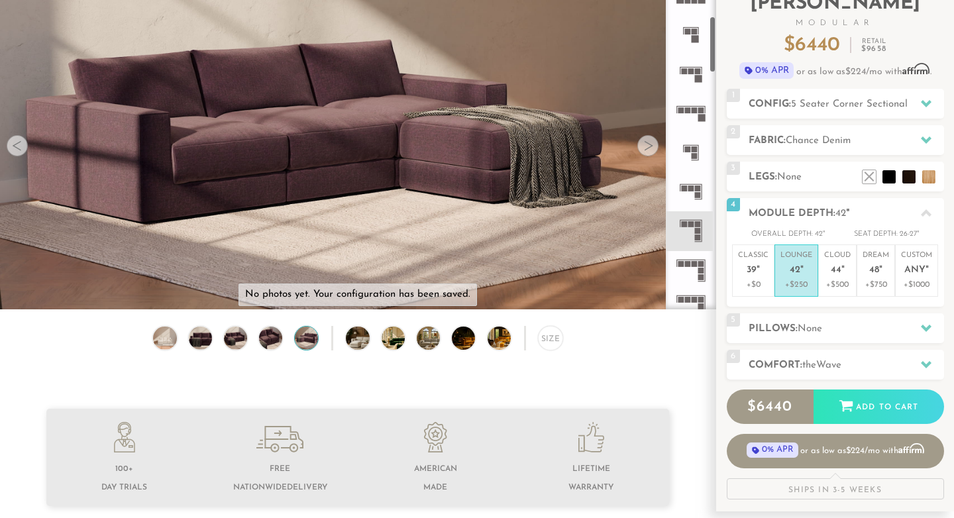
click at [688, 76] on icon at bounding box center [690, 73] width 39 height 39
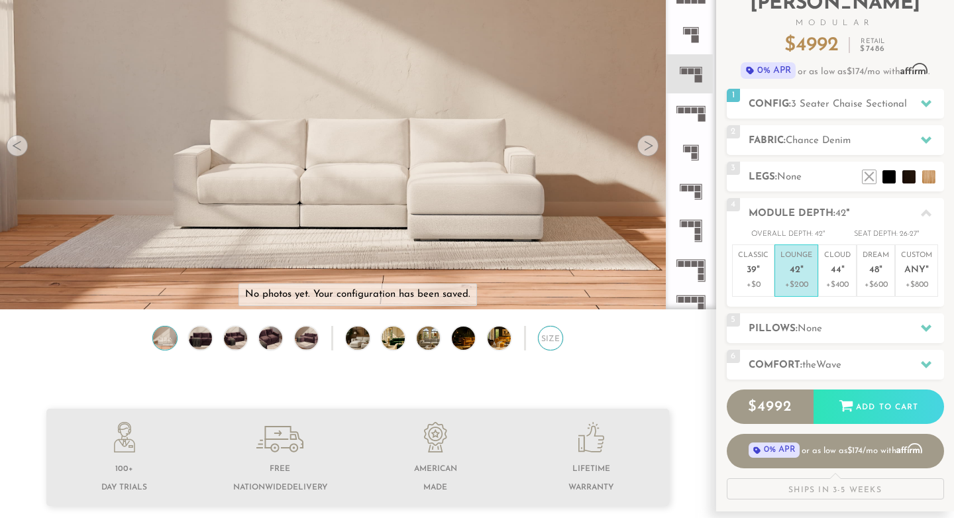
click at [549, 336] on div "Size" at bounding box center [550, 338] width 25 height 25
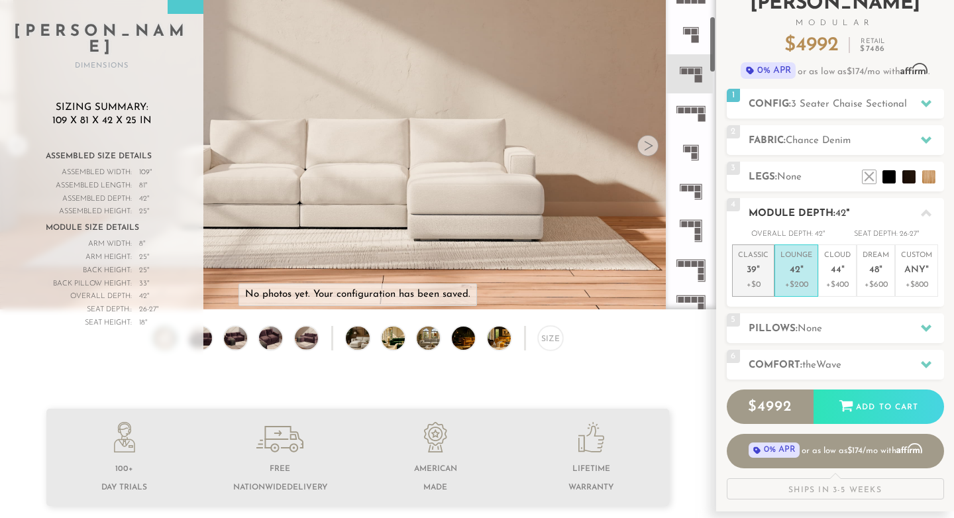
click at [760, 276] on p "Classic 39 "" at bounding box center [753, 264] width 30 height 28
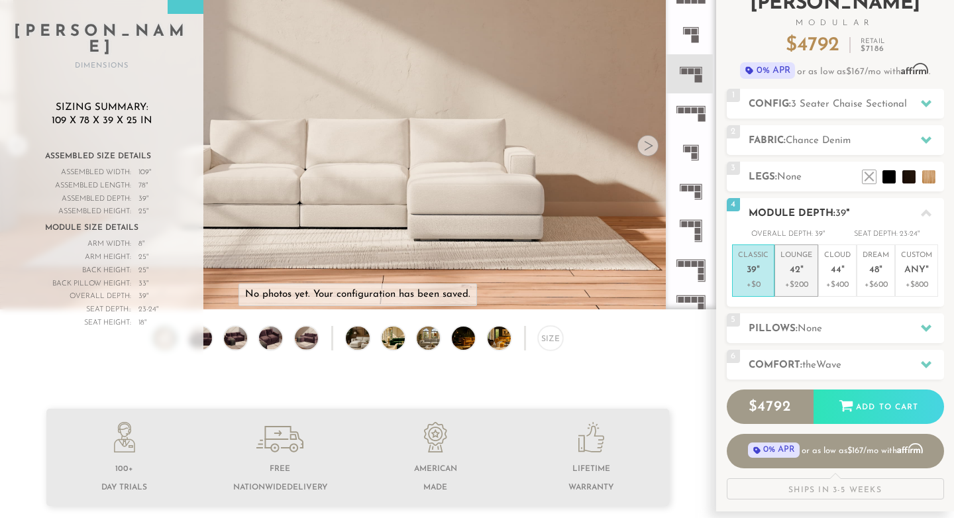
click at [795, 276] on p "Lounge 42 "" at bounding box center [796, 264] width 32 height 28
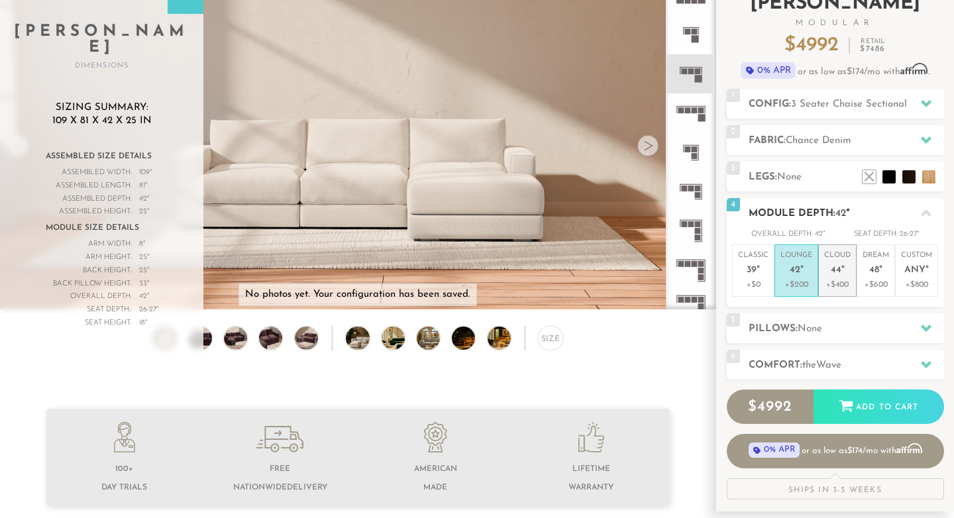
click at [829, 278] on p "Cloud 44 "" at bounding box center [837, 264] width 26 height 28
click at [869, 285] on p "+$600" at bounding box center [875, 285] width 26 height 12
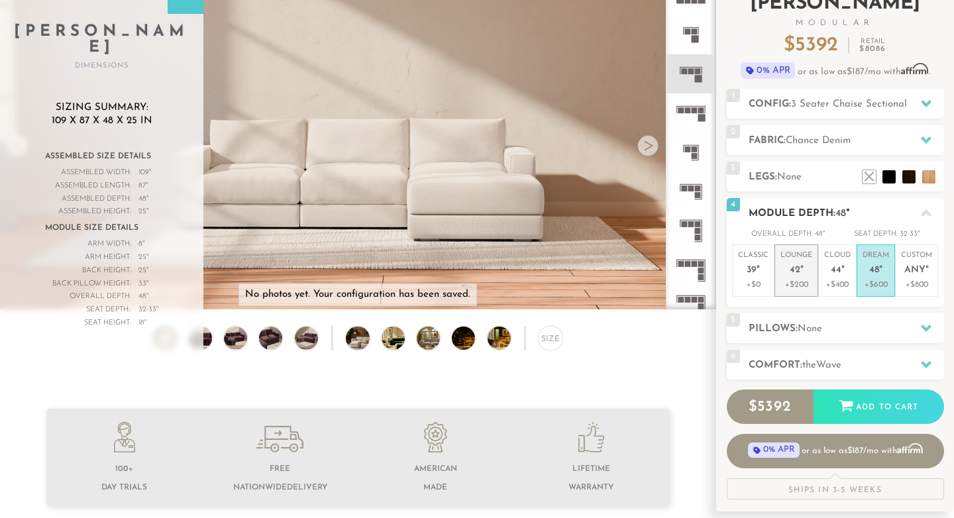
click at [800, 281] on p "+$200" at bounding box center [796, 285] width 32 height 12
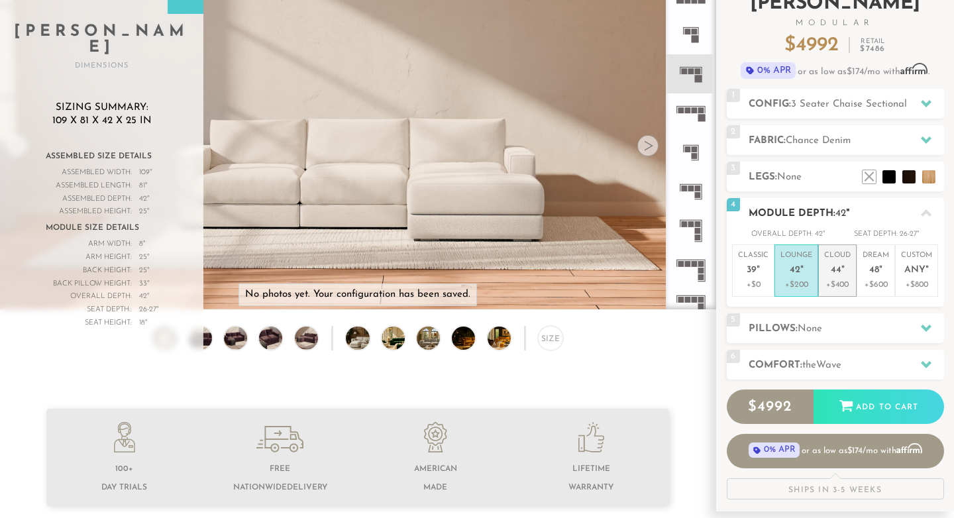
click at [838, 278] on p "Cloud 44 "" at bounding box center [837, 264] width 26 height 28
click at [804, 283] on p "+$200" at bounding box center [796, 285] width 32 height 12
click at [929, 144] on icon at bounding box center [926, 139] width 11 height 11
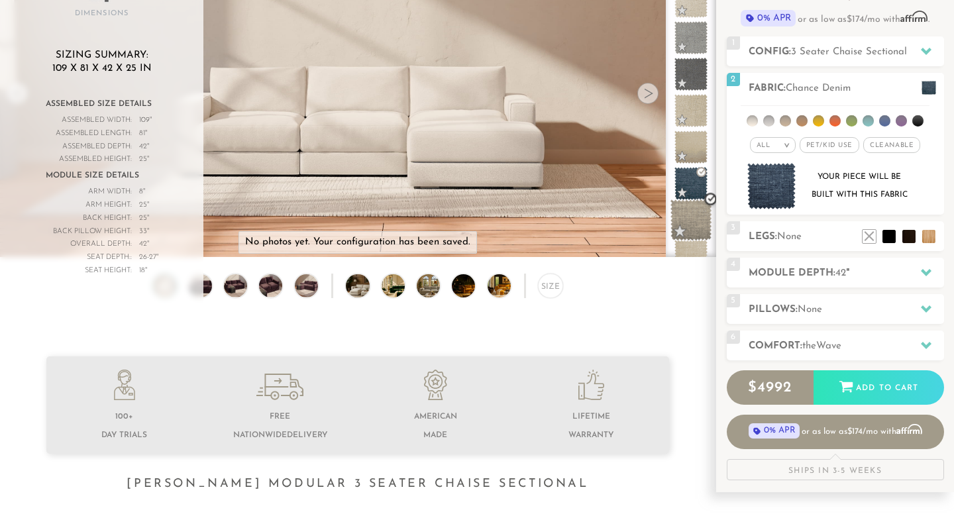
scroll to position [166, 0]
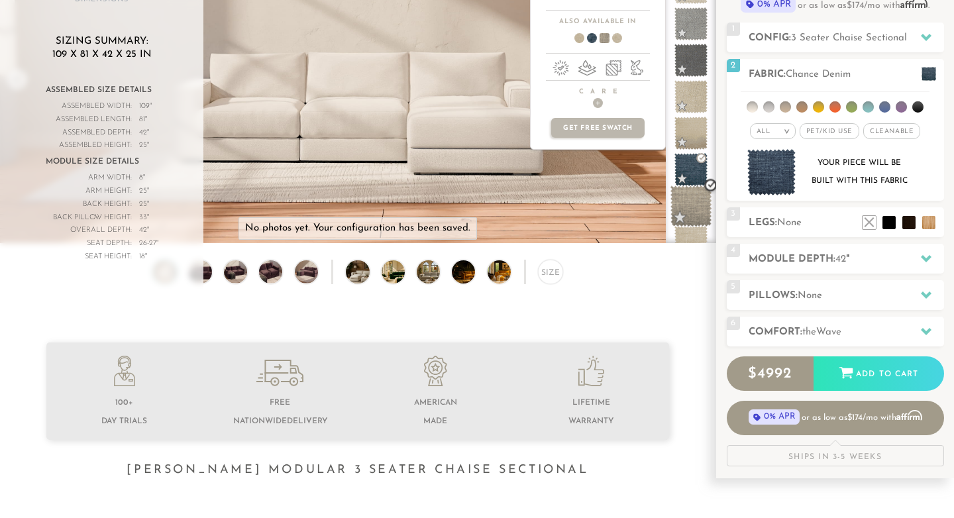
click at [693, 211] on span at bounding box center [691, 206] width 42 height 42
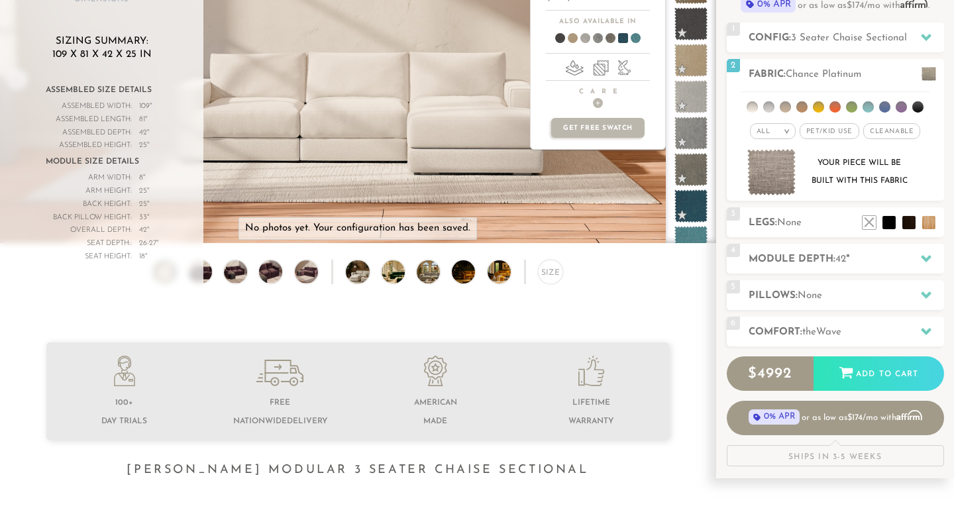
scroll to position [1225, 0]
click at [693, 211] on span at bounding box center [690, 205] width 33 height 33
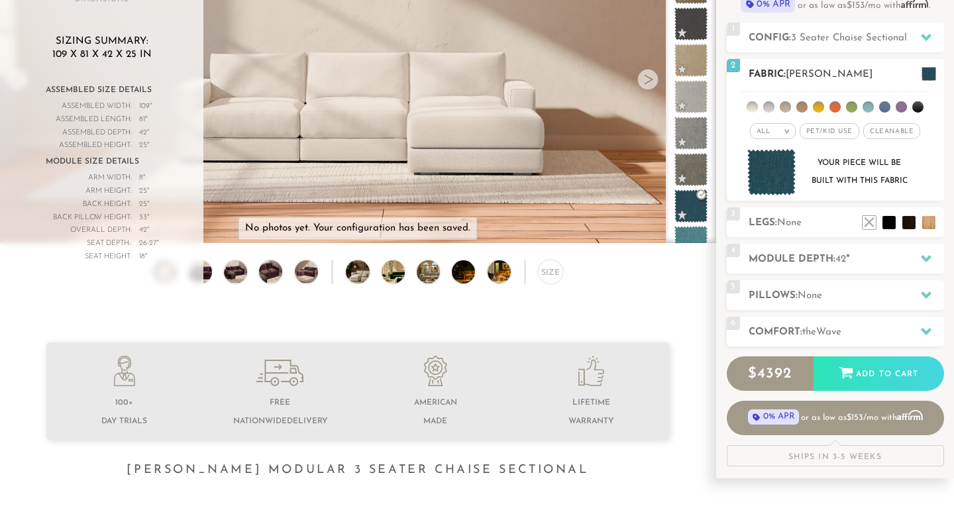
click at [770, 133] on em "All" at bounding box center [763, 131] width 14 height 7
click at [817, 131] on span "Pet/Kid Use x" at bounding box center [829, 131] width 60 height 16
click at [817, 131] on span "Pet/Kid Use x" at bounding box center [829, 131] width 70 height 16
click at [842, 137] on span "Pet/Kid Use x" at bounding box center [829, 131] width 60 height 16
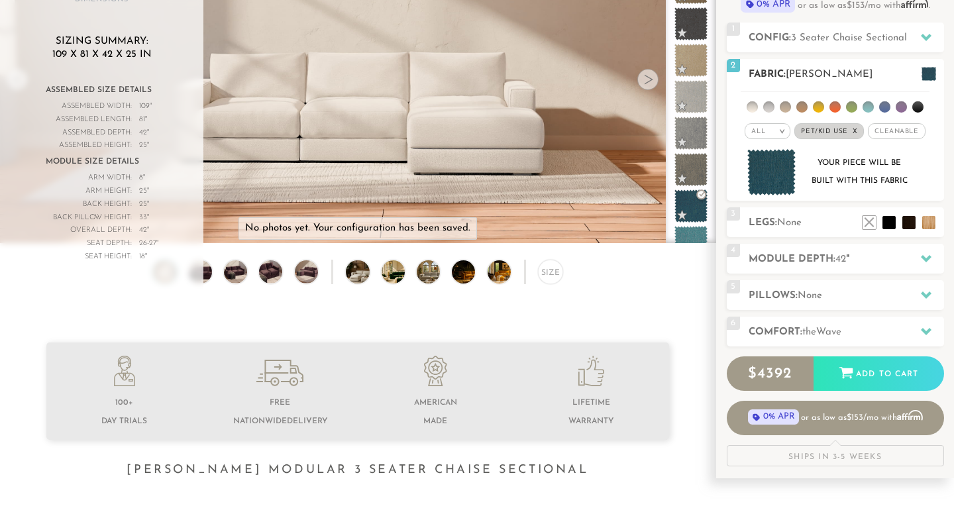
click at [855, 130] on em "x" at bounding box center [854, 131] width 5 height 7
click at [821, 135] on span "Pet/Kid Use x" at bounding box center [829, 131] width 60 height 16
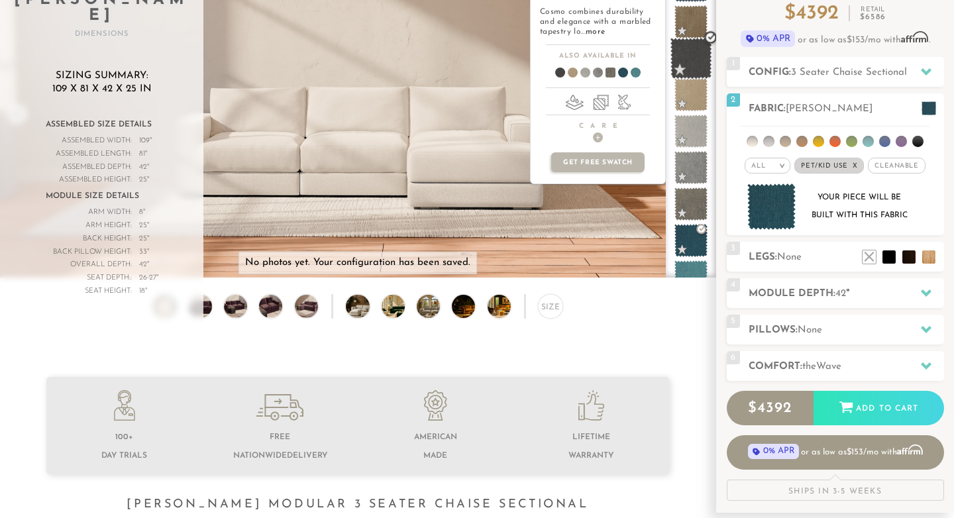
scroll to position [132, 0]
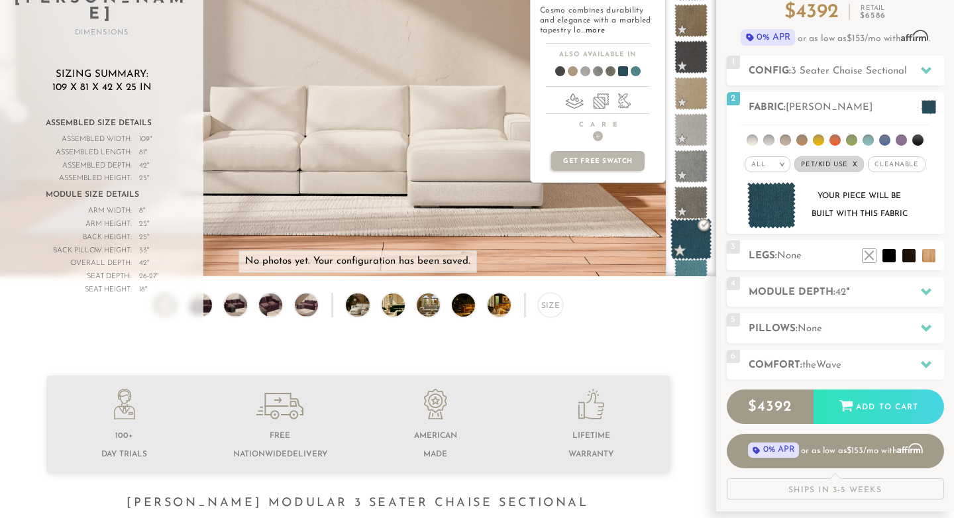
click at [693, 236] on span at bounding box center [691, 240] width 42 height 42
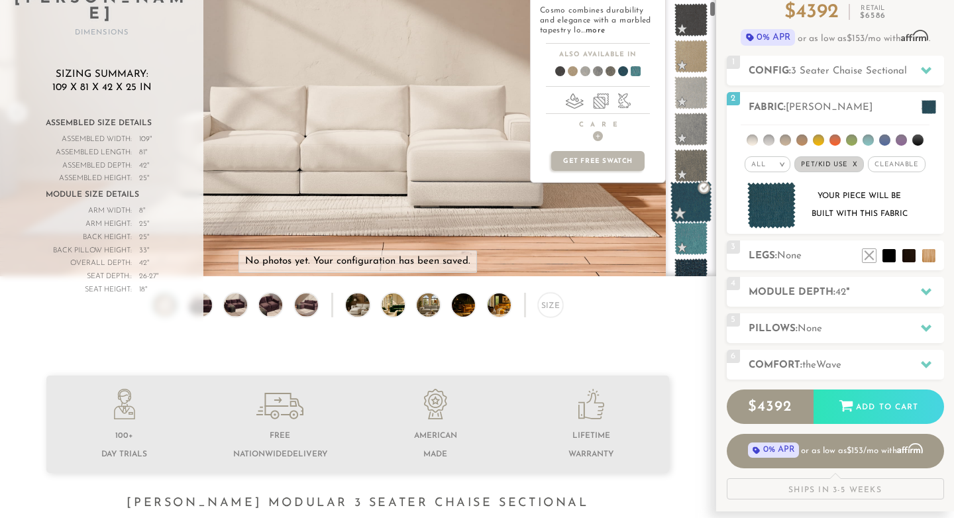
scroll to position [1258, 0]
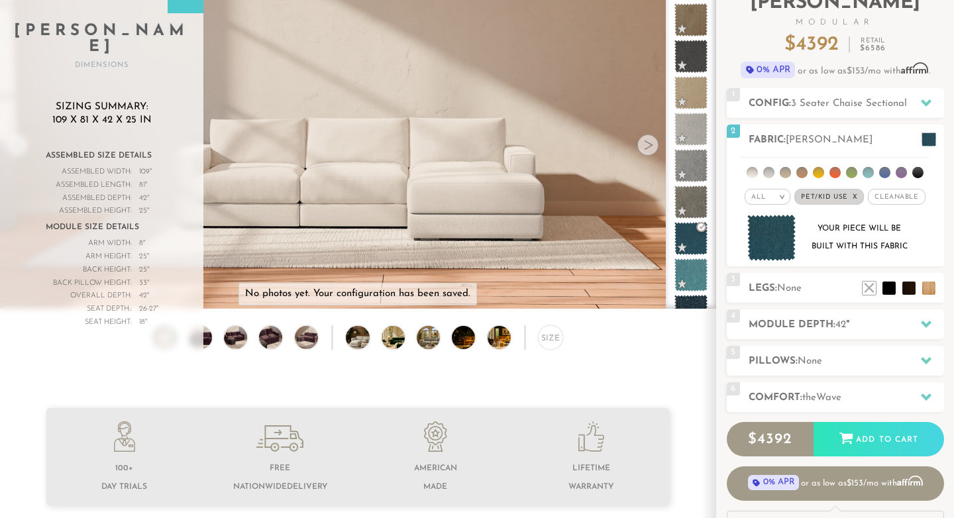
scroll to position [99, 0]
click at [674, 344] on div "Size" at bounding box center [357, 341] width 715 height 31
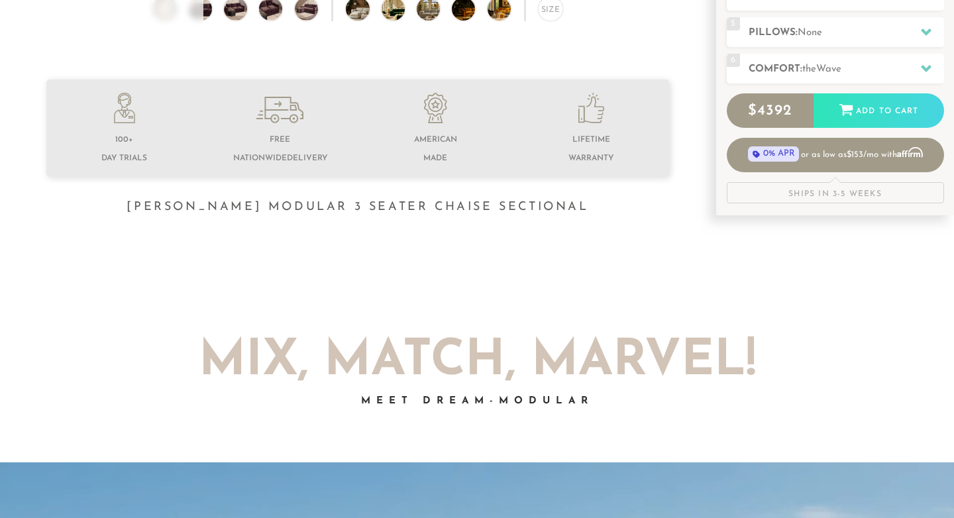
scroll to position [430, 0]
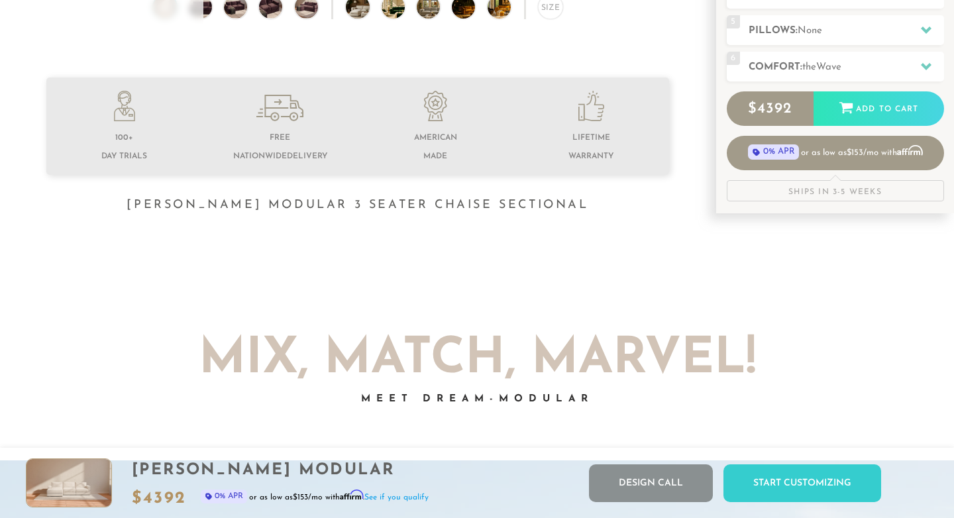
click at [760, 311] on div at bounding box center [477, 318] width 729 height 33
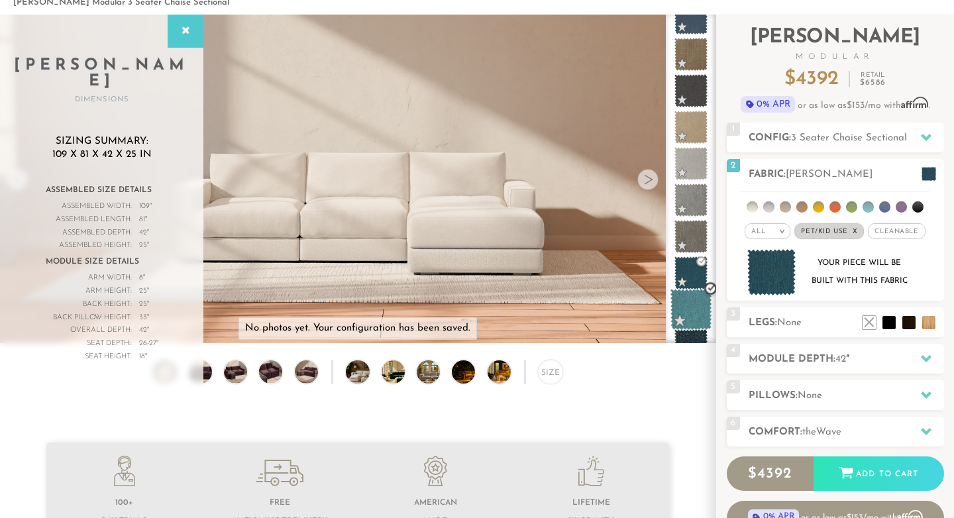
scroll to position [66, 0]
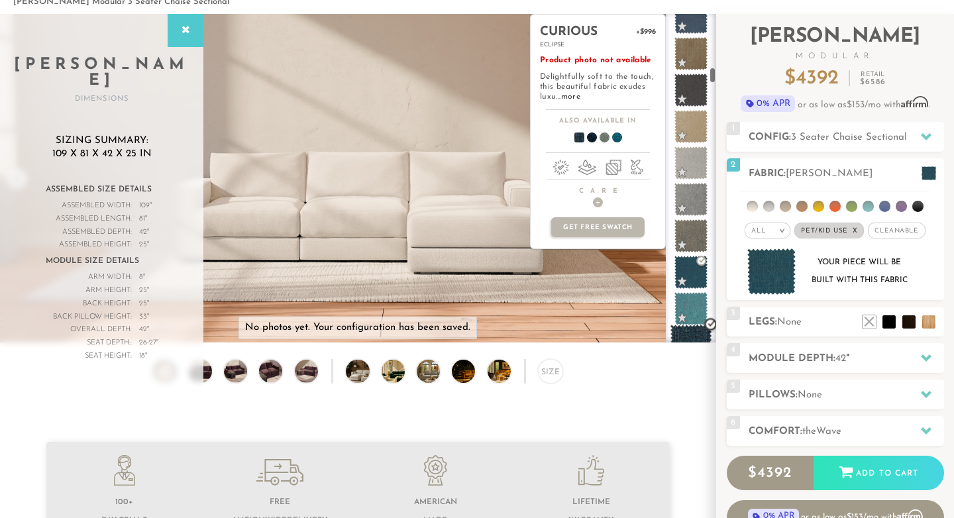
click at [691, 329] on span at bounding box center [691, 346] width 42 height 42
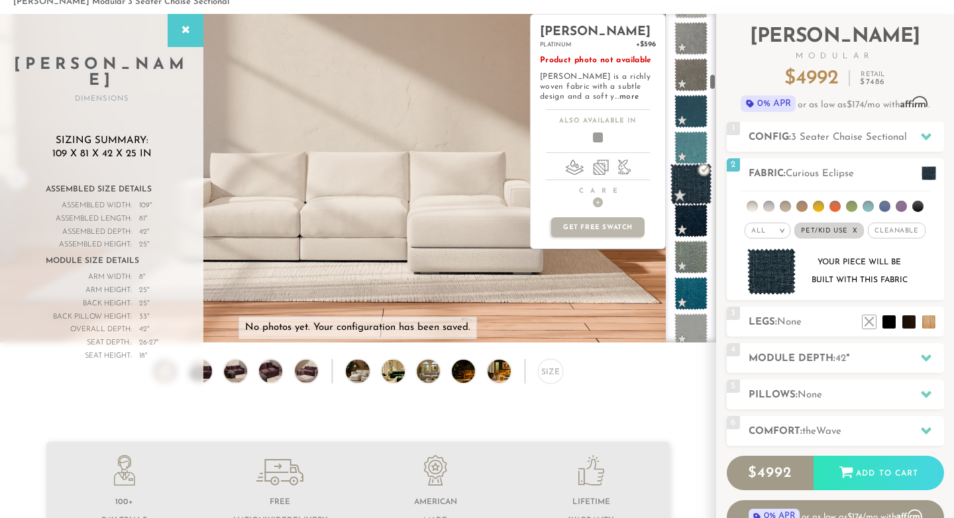
scroll to position [1424, 0]
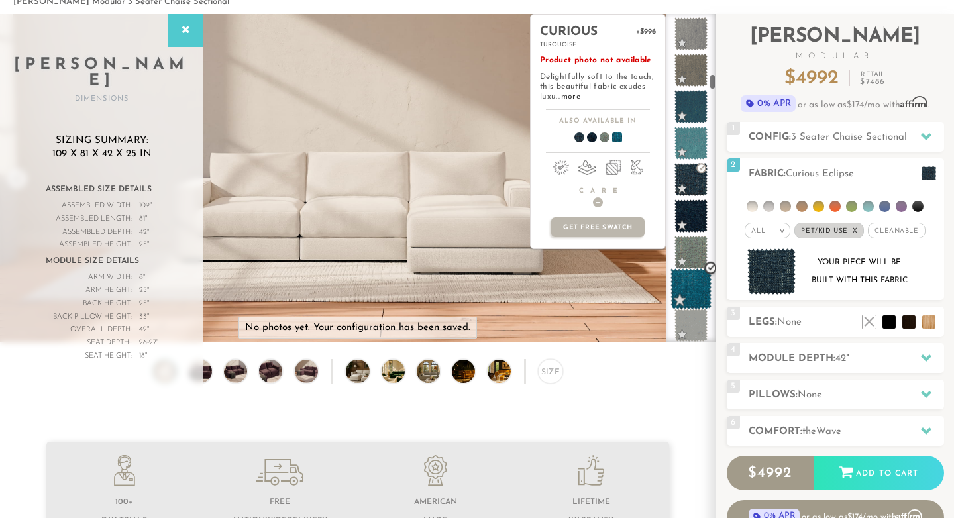
click at [688, 286] on span at bounding box center [691, 289] width 42 height 42
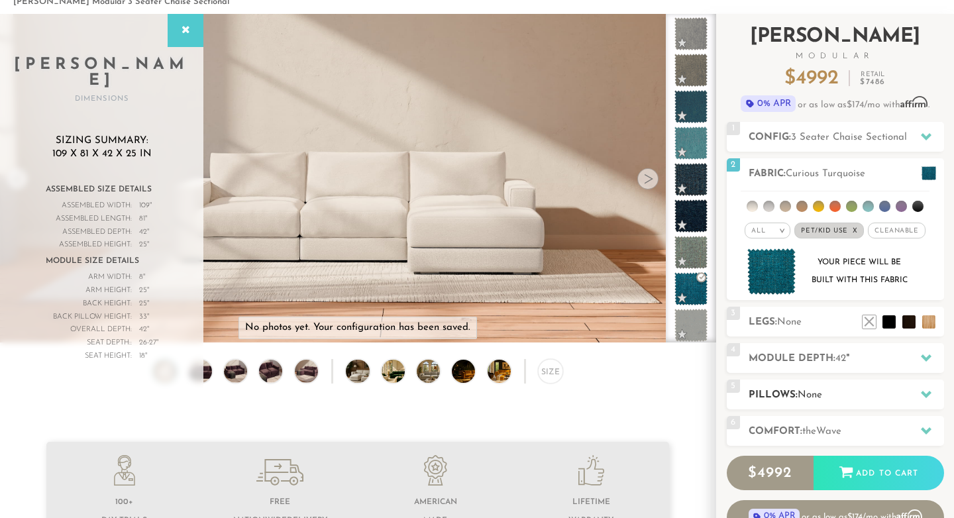
click at [921, 398] on icon at bounding box center [926, 394] width 11 height 11
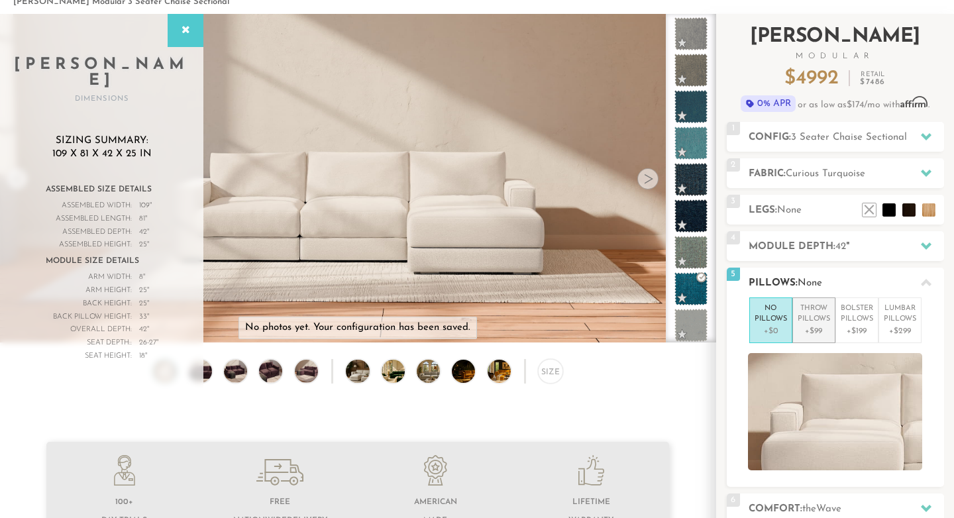
click at [822, 323] on p "Throw Pillows" at bounding box center [813, 314] width 32 height 22
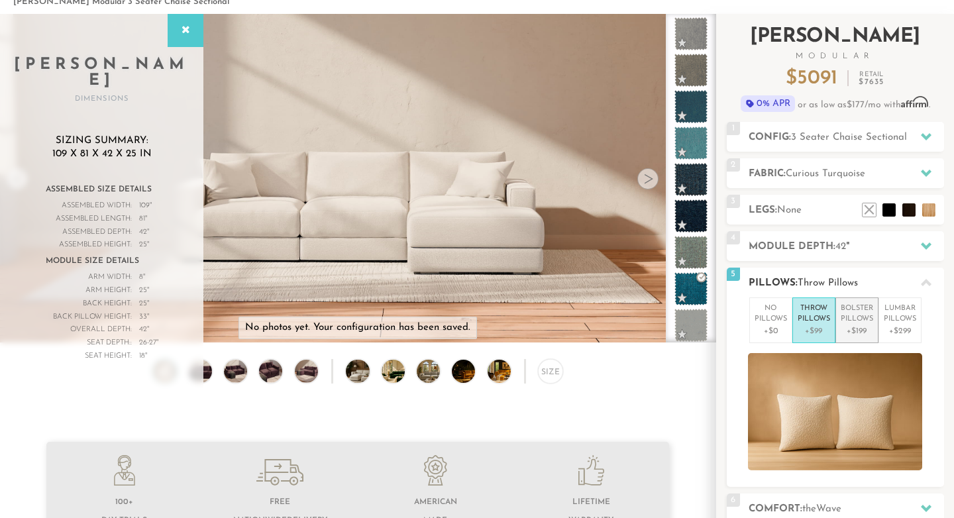
click at [856, 325] on p "+$199" at bounding box center [856, 331] width 32 height 12
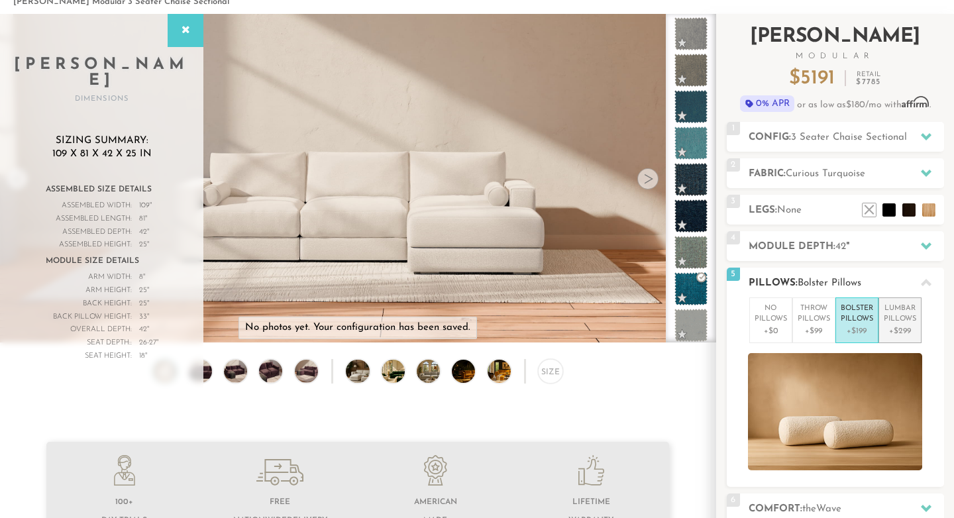
click at [890, 329] on p "+$299" at bounding box center [899, 331] width 32 height 12
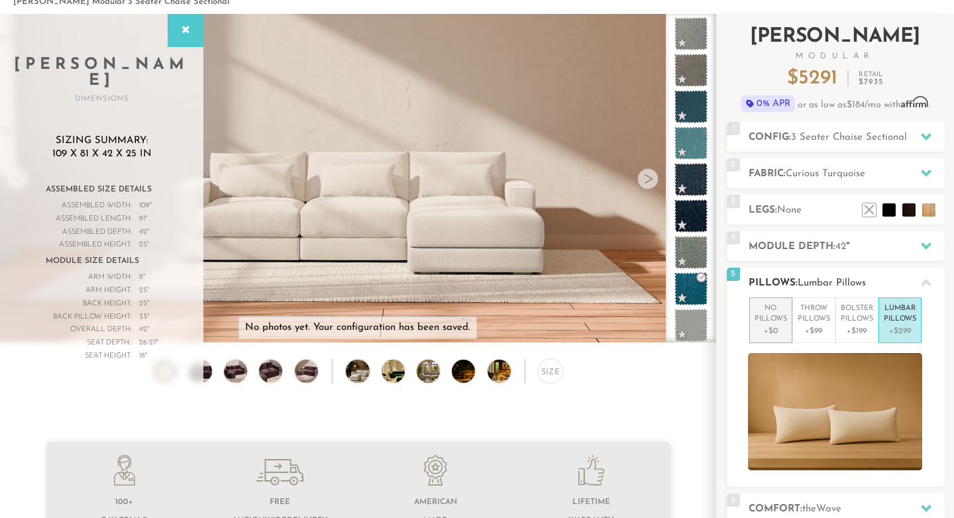
click at [772, 317] on p "No Pillows" at bounding box center [770, 314] width 32 height 22
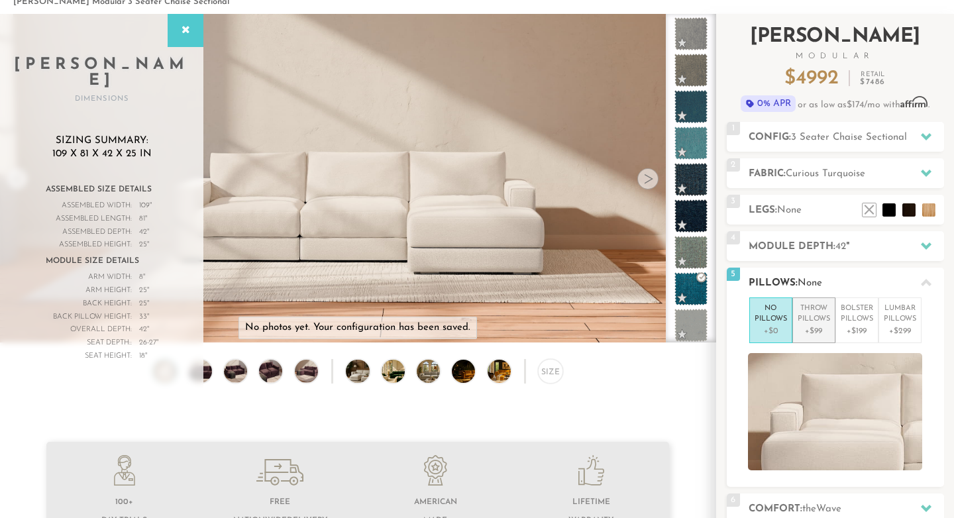
click at [801, 326] on p "+$99" at bounding box center [813, 331] width 32 height 12
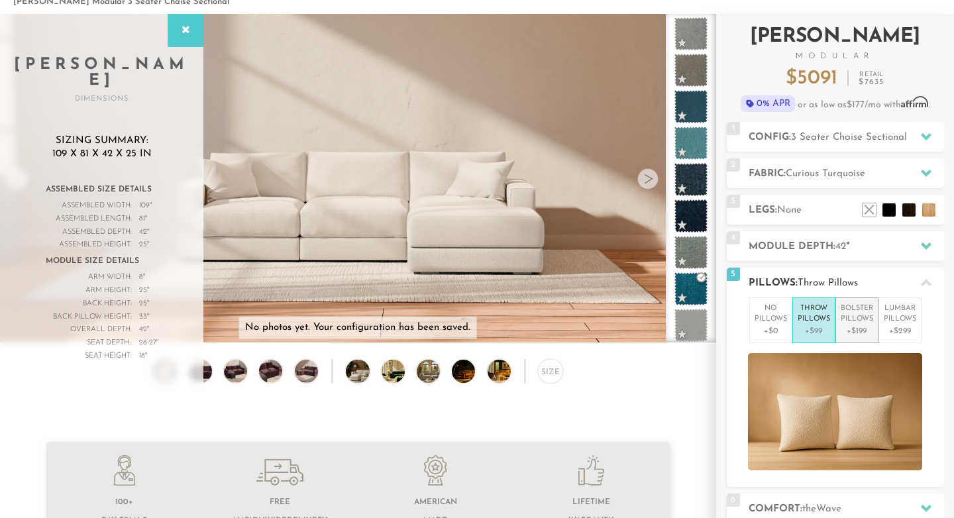
click at [842, 328] on p "+$199" at bounding box center [856, 331] width 32 height 12
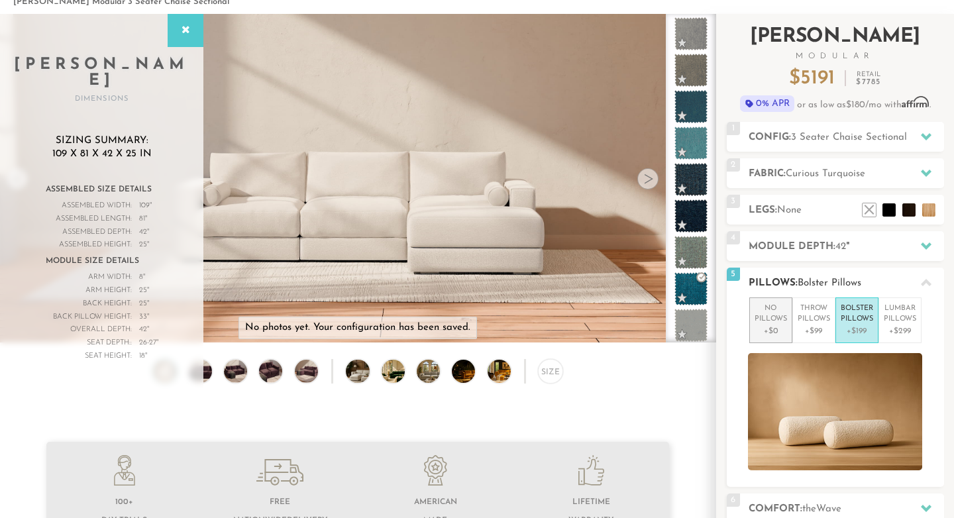
click at [774, 307] on p "No Pillows" at bounding box center [770, 314] width 32 height 22
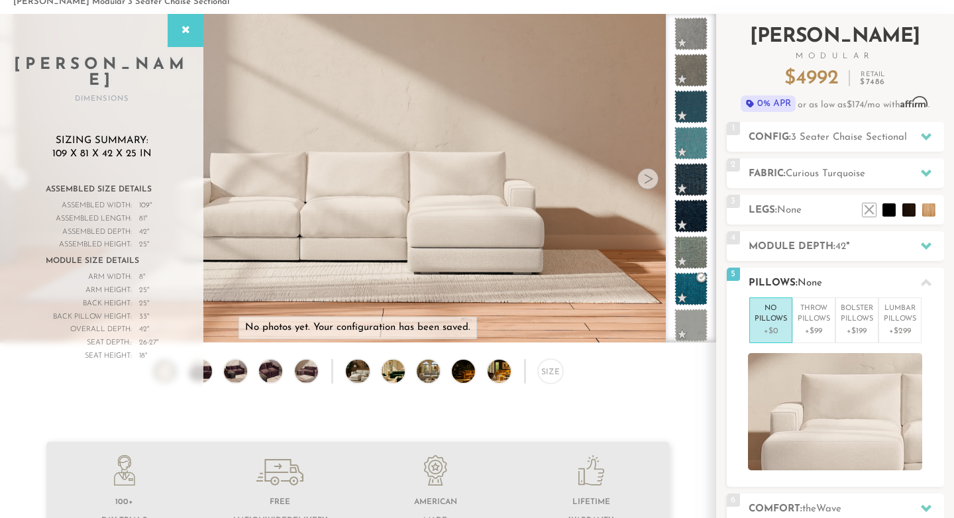
click at [939, 388] on div at bounding box center [835, 411] width 217 height 117
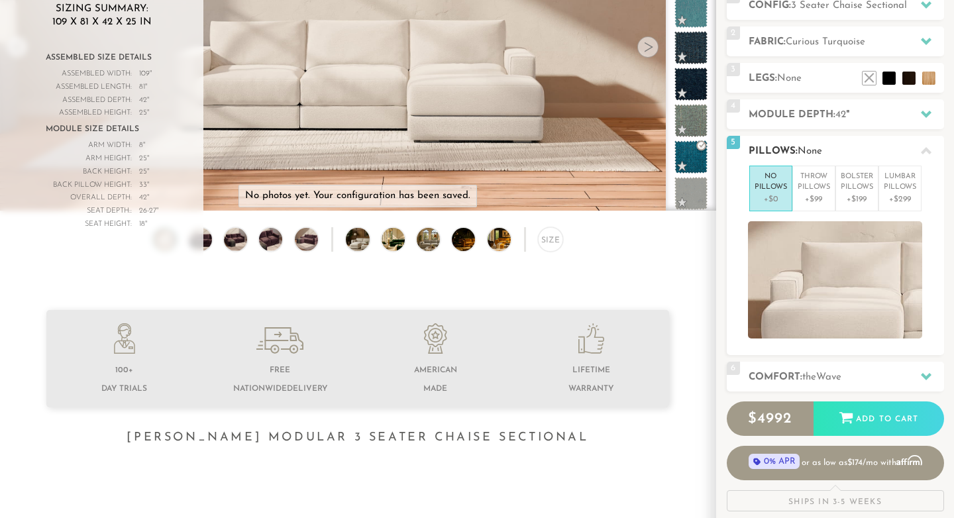
scroll to position [199, 0]
click at [928, 156] on div at bounding box center [926, 149] width 28 height 27
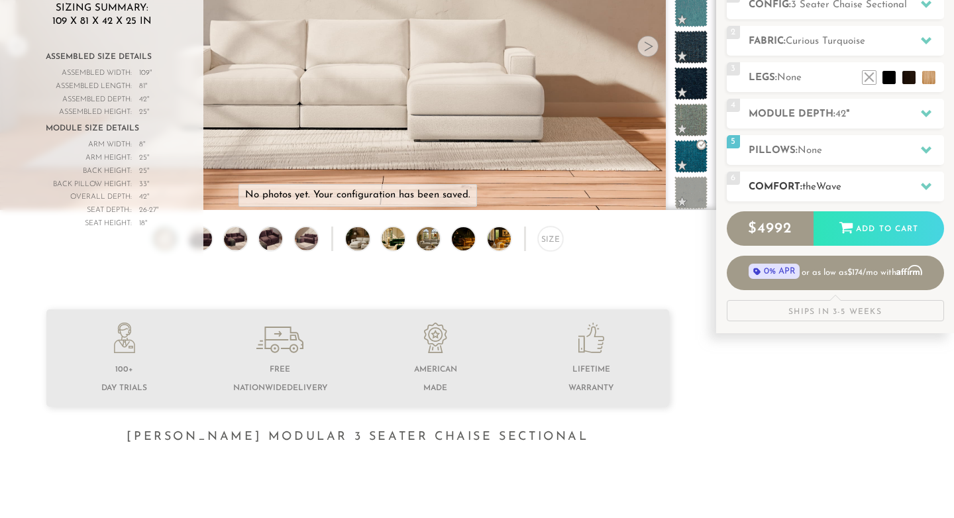
click at [925, 187] on icon at bounding box center [926, 186] width 11 height 7
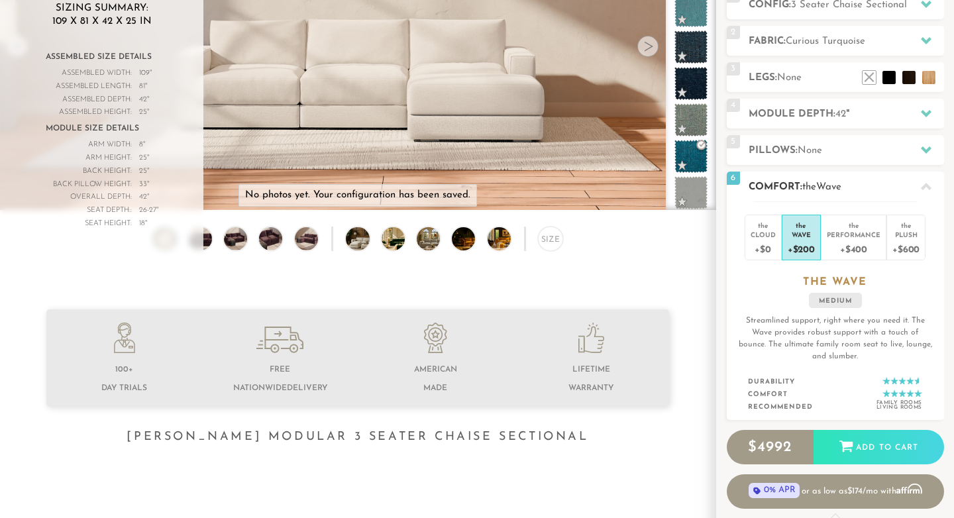
click at [925, 187] on icon at bounding box center [926, 186] width 11 height 7
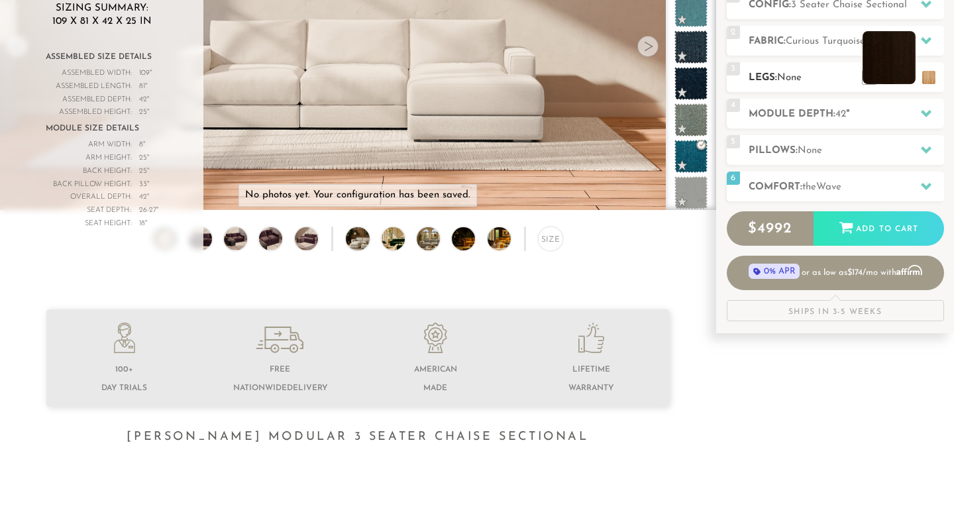
click at [909, 82] on li at bounding box center [888, 57] width 53 height 53
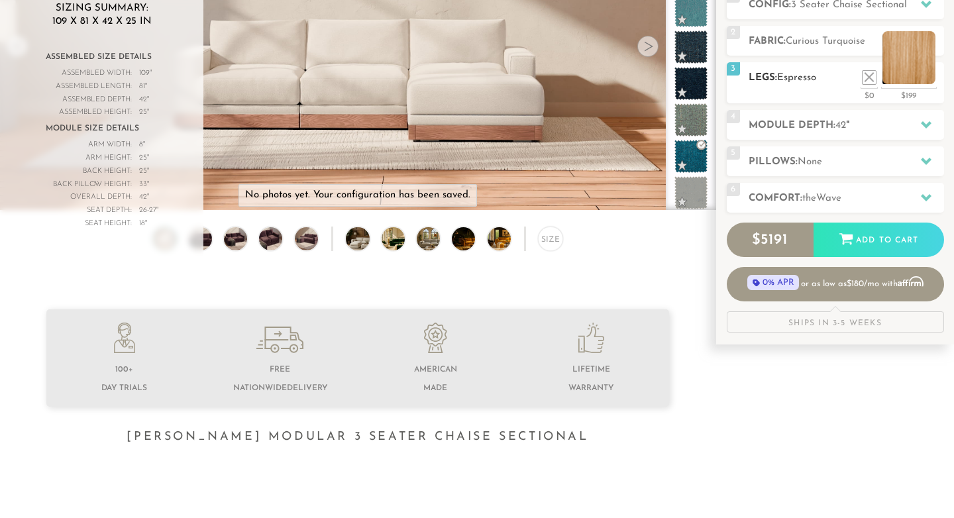
click at [929, 79] on li at bounding box center [908, 57] width 53 height 53
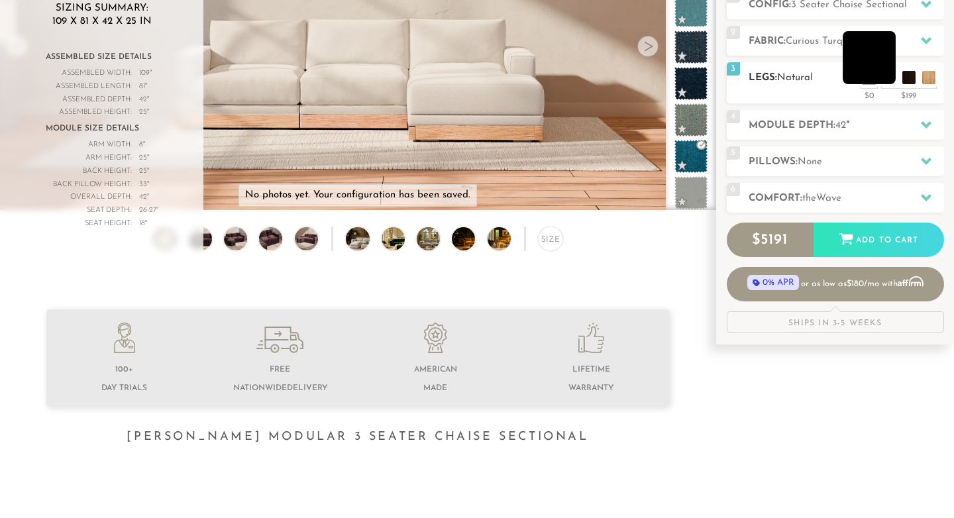
click at [890, 77] on li at bounding box center [868, 57] width 53 height 53
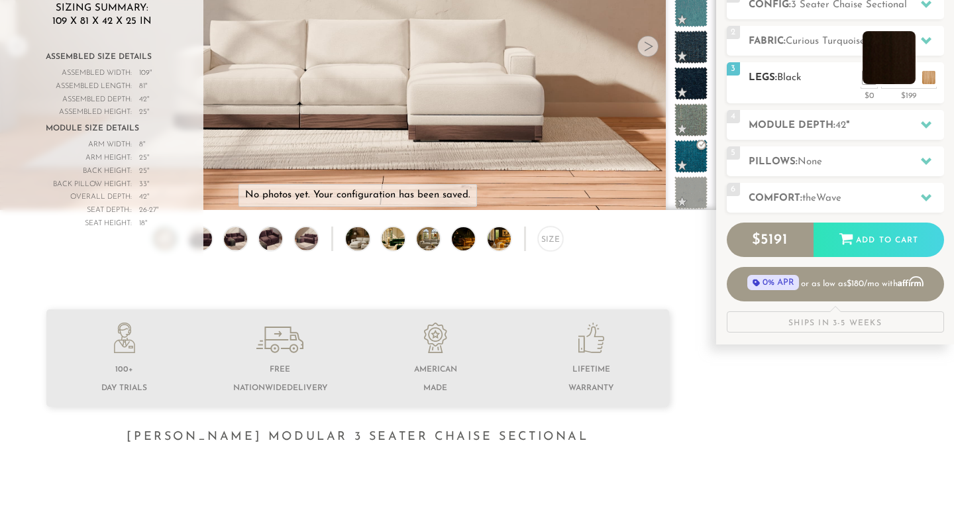
click at [907, 79] on li at bounding box center [888, 57] width 53 height 53
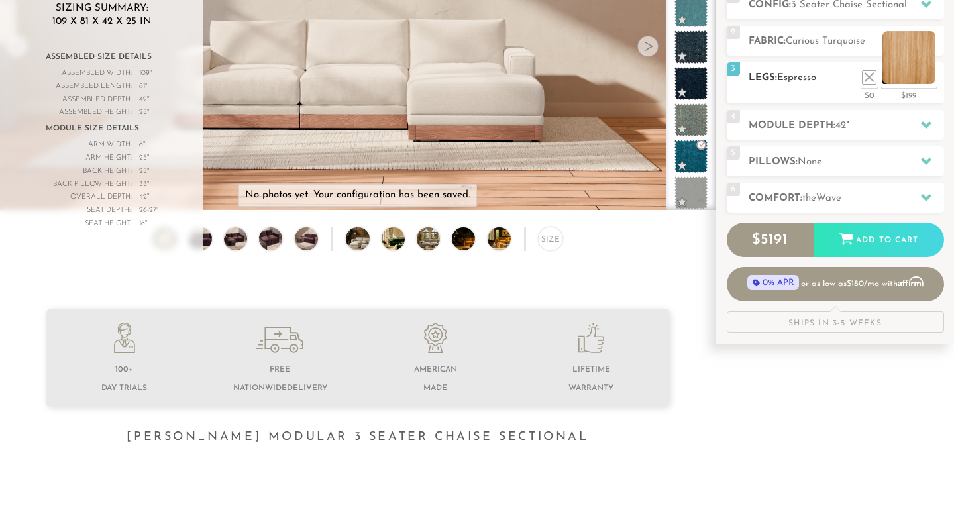
click at [928, 77] on li at bounding box center [908, 57] width 53 height 53
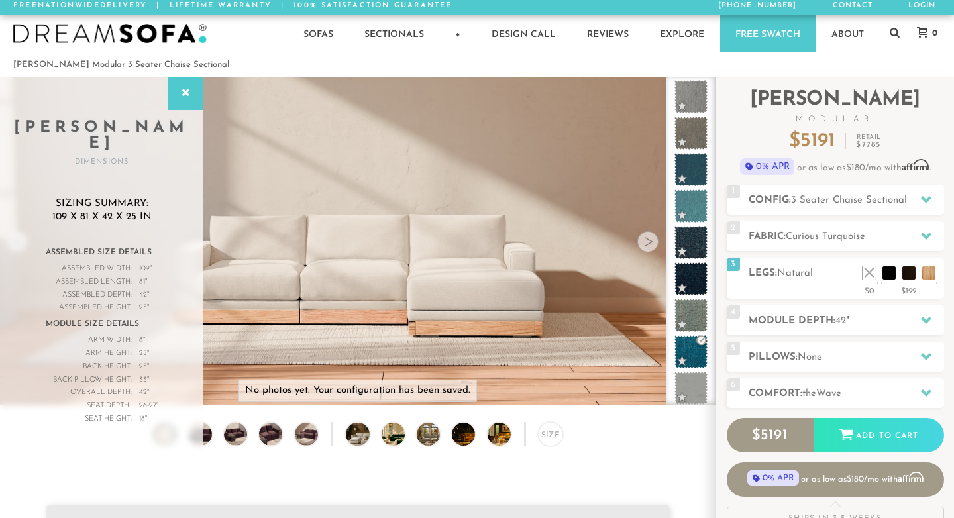
scroll to position [0, 0]
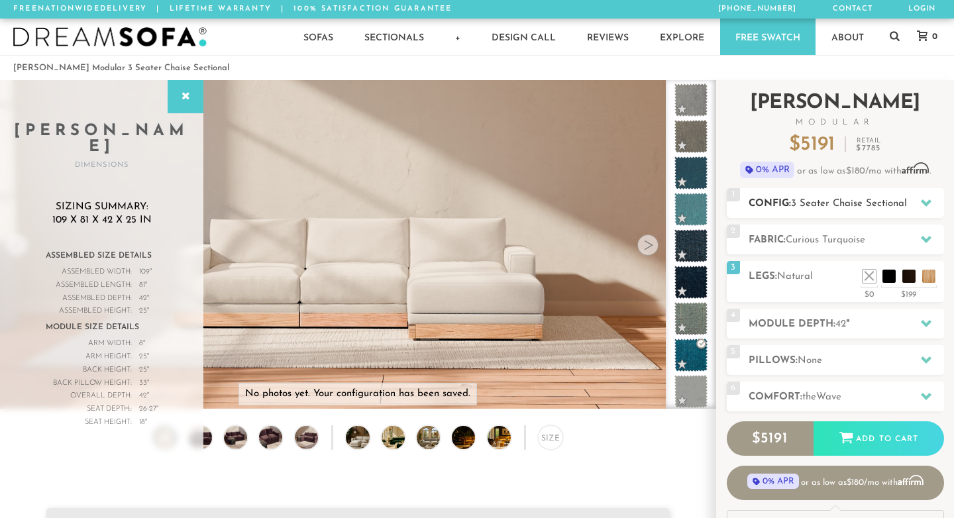
click at [858, 207] on span "3 Seater Chaise Sectional" at bounding box center [849, 204] width 116 height 10
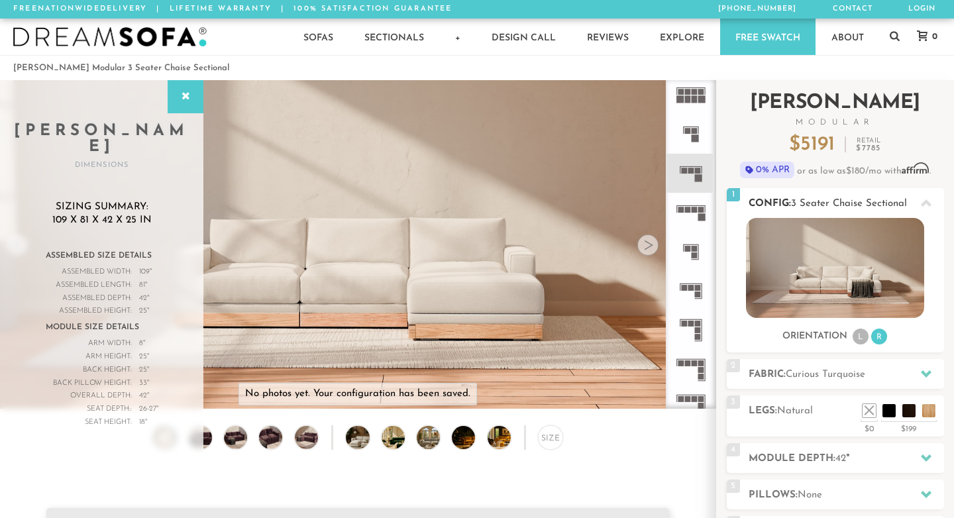
click at [858, 207] on span "3 Seater Chaise Sectional" at bounding box center [849, 204] width 116 height 10
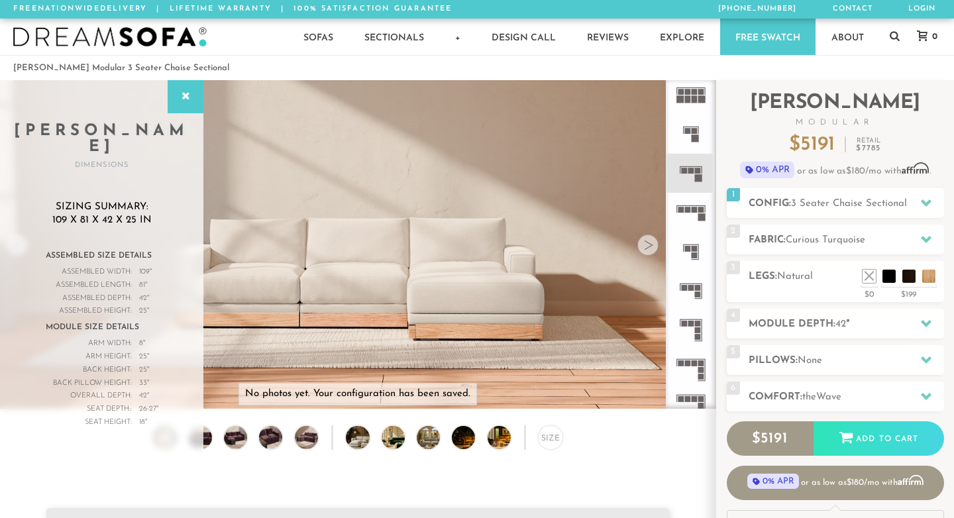
click at [693, 136] on rect at bounding box center [694, 138] width 7 height 7
click at [695, 172] on rect at bounding box center [698, 171] width 6 height 6
